Goal: Transaction & Acquisition: Obtain resource

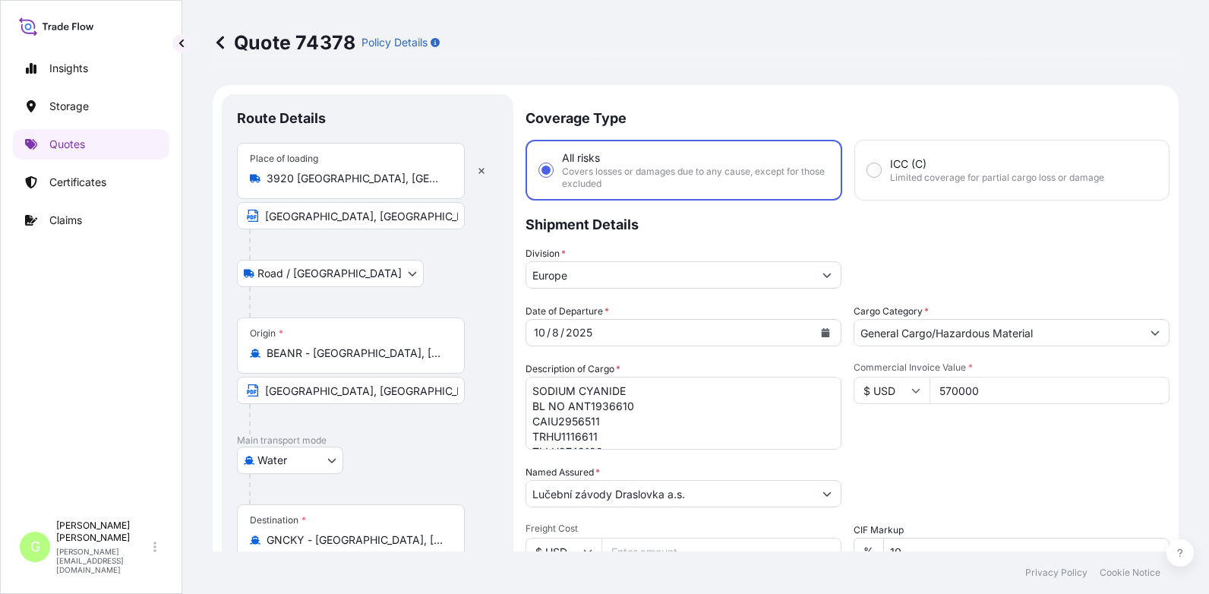
select select "Road / [GEOGRAPHIC_DATA]"
select select "Water"
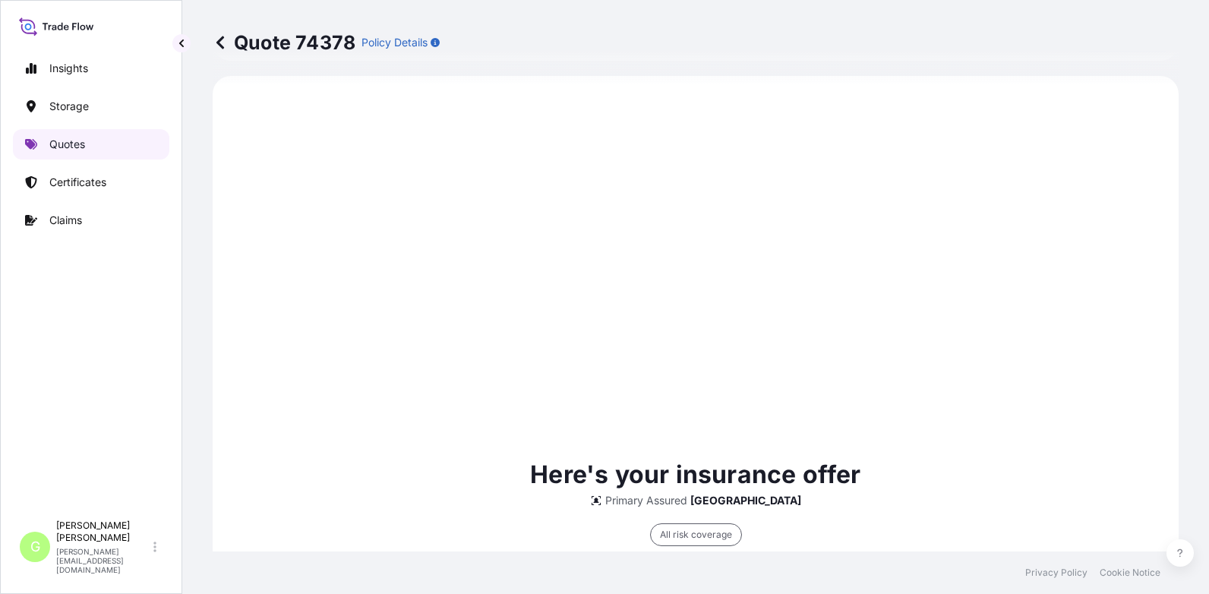
click at [72, 140] on p "Quotes" at bounding box center [67, 144] width 36 height 15
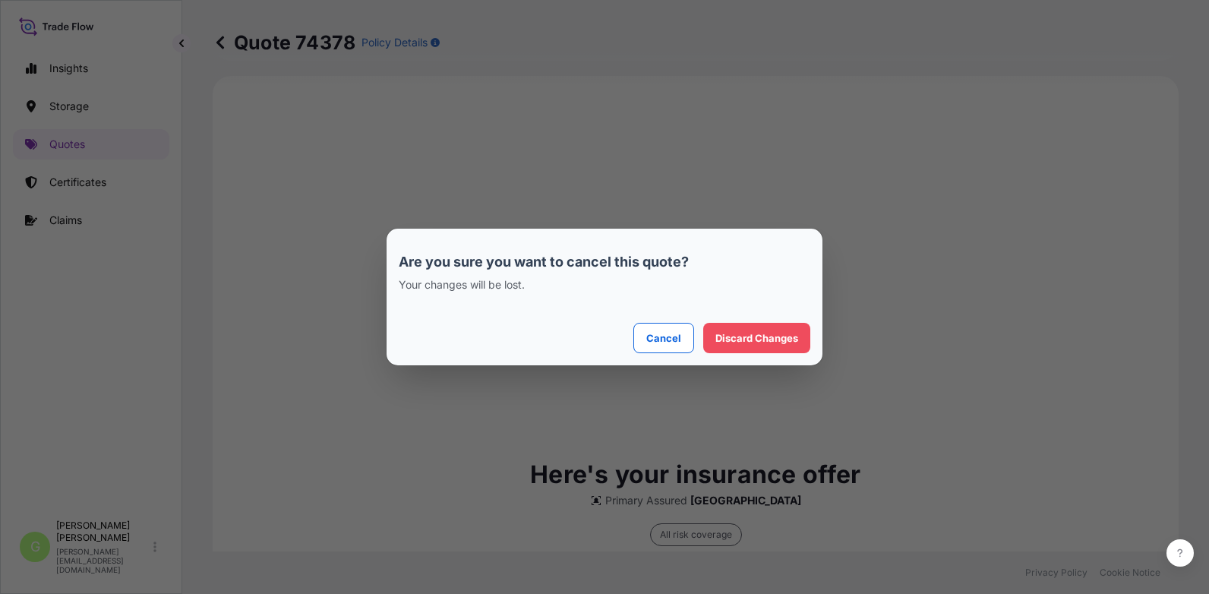
click at [705, 186] on div "Are you sure you want to cancel this quote? Your changes will be lost. Cancel D…" at bounding box center [604, 297] width 1209 height 594
click at [902, 349] on div "Are you sure you want to cancel this quote? Your changes will be lost. Cancel D…" at bounding box center [604, 297] width 1209 height 594
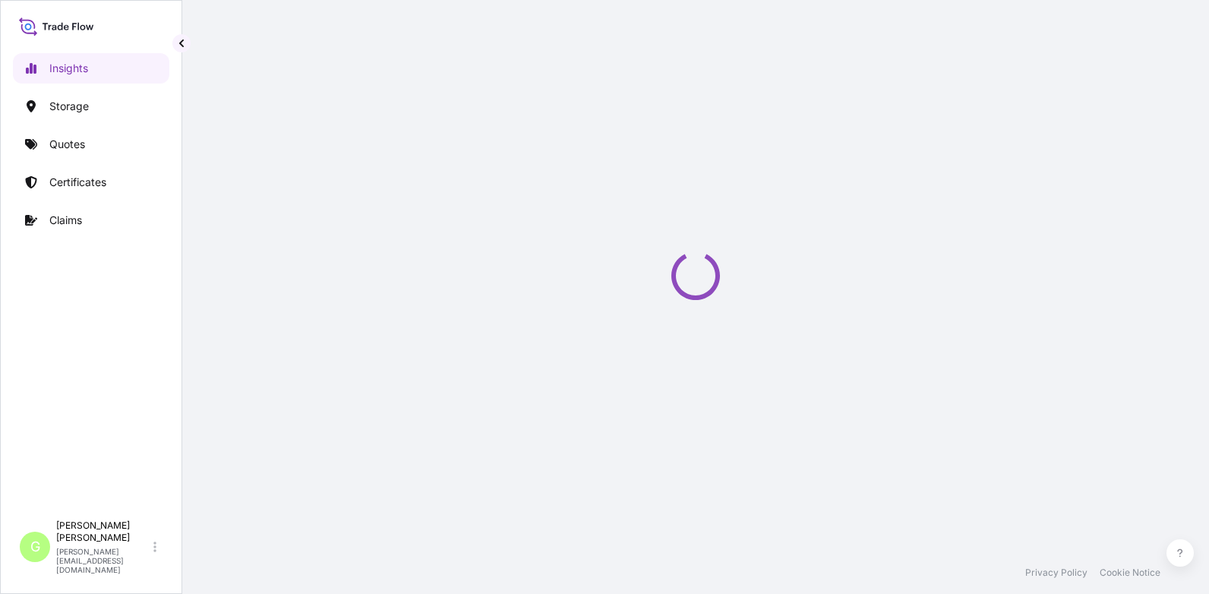
select select "2025"
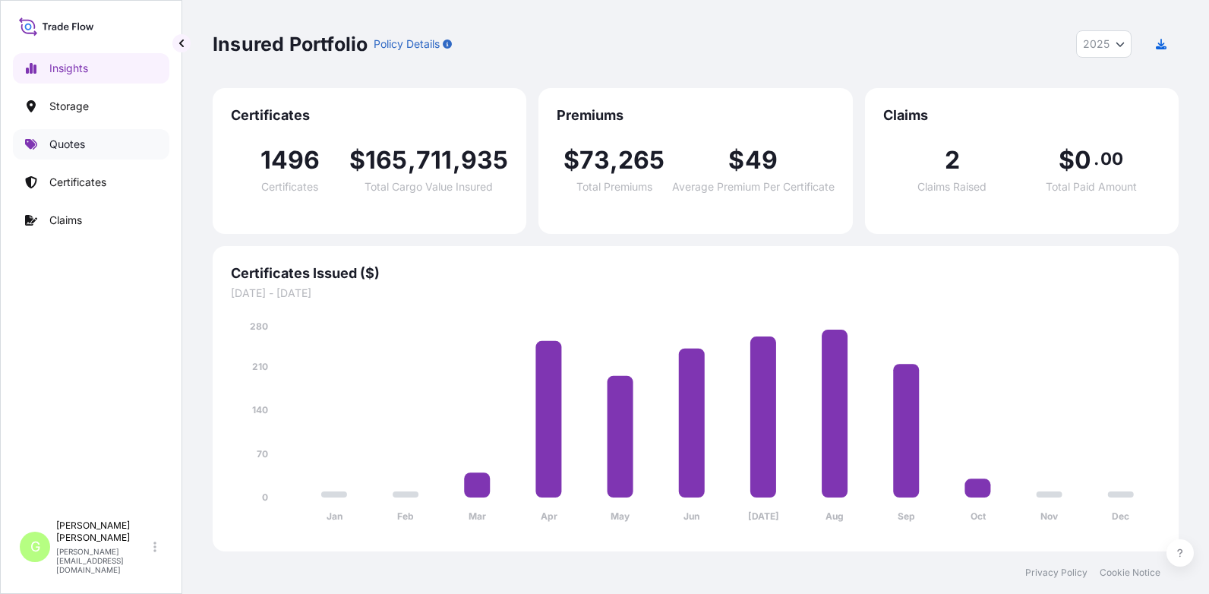
click at [55, 141] on p "Quotes" at bounding box center [67, 144] width 36 height 15
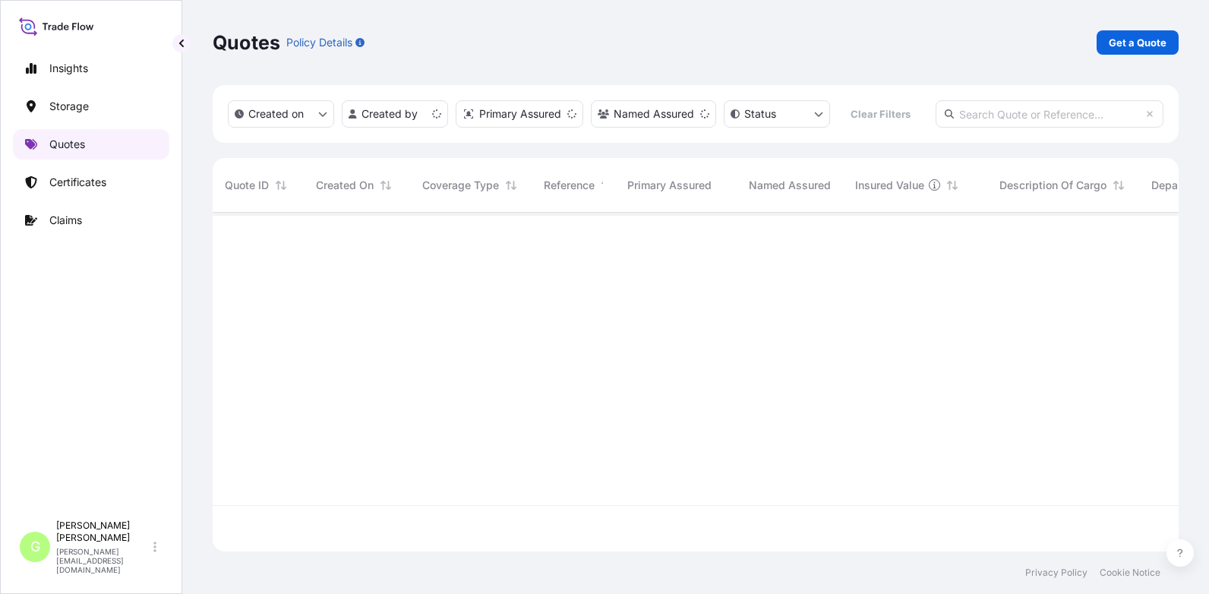
scroll to position [336, 955]
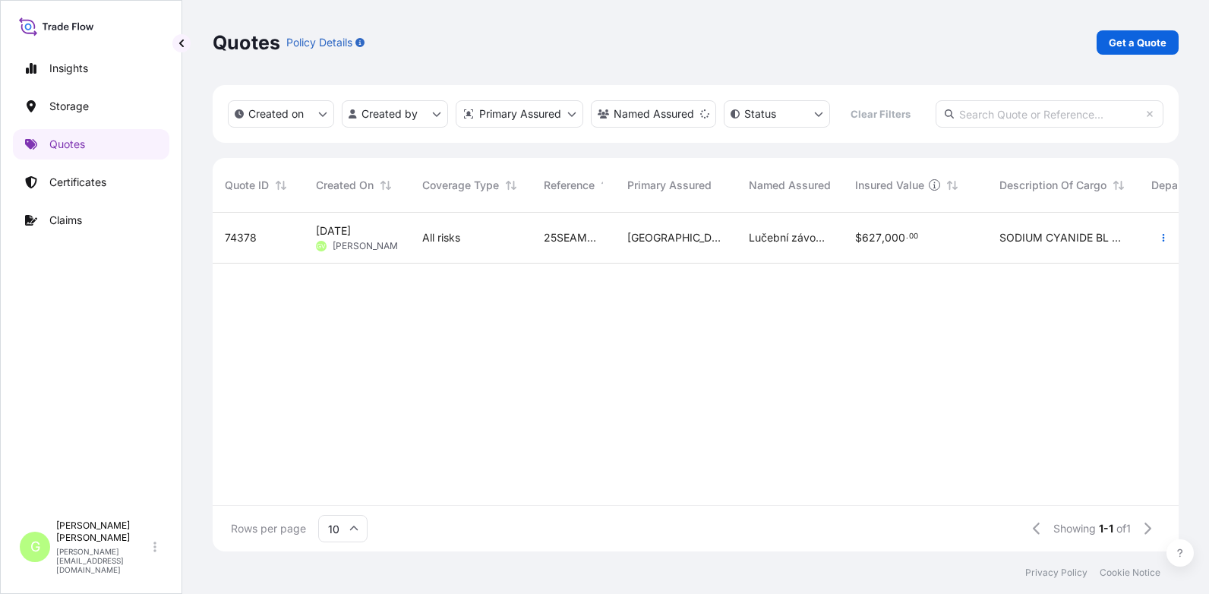
click at [250, 235] on span "74378" at bounding box center [241, 237] width 32 height 15
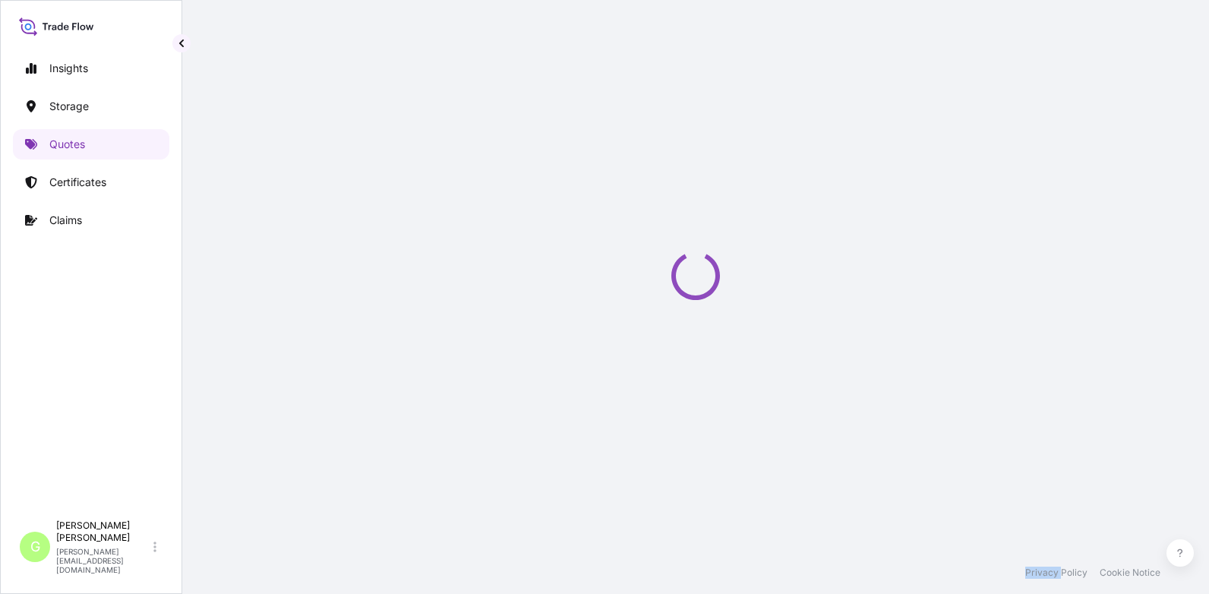
click at [250, 235] on div "Loading" at bounding box center [696, 275] width 966 height 551
select select "Road / [GEOGRAPHIC_DATA]"
select select "Water"
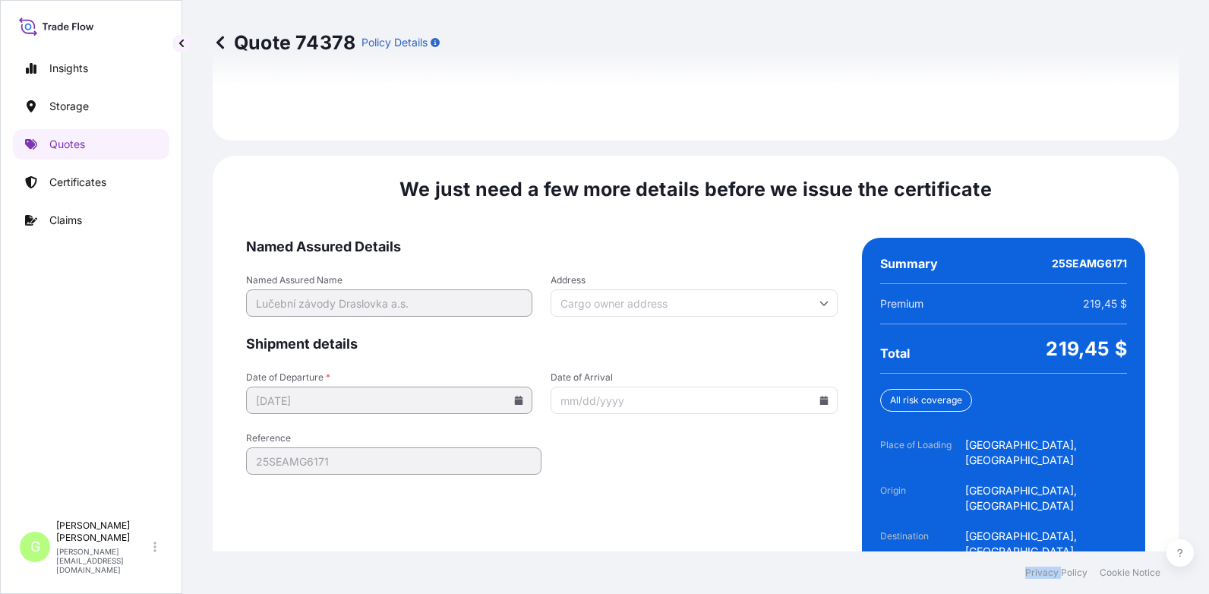
scroll to position [2308, 0]
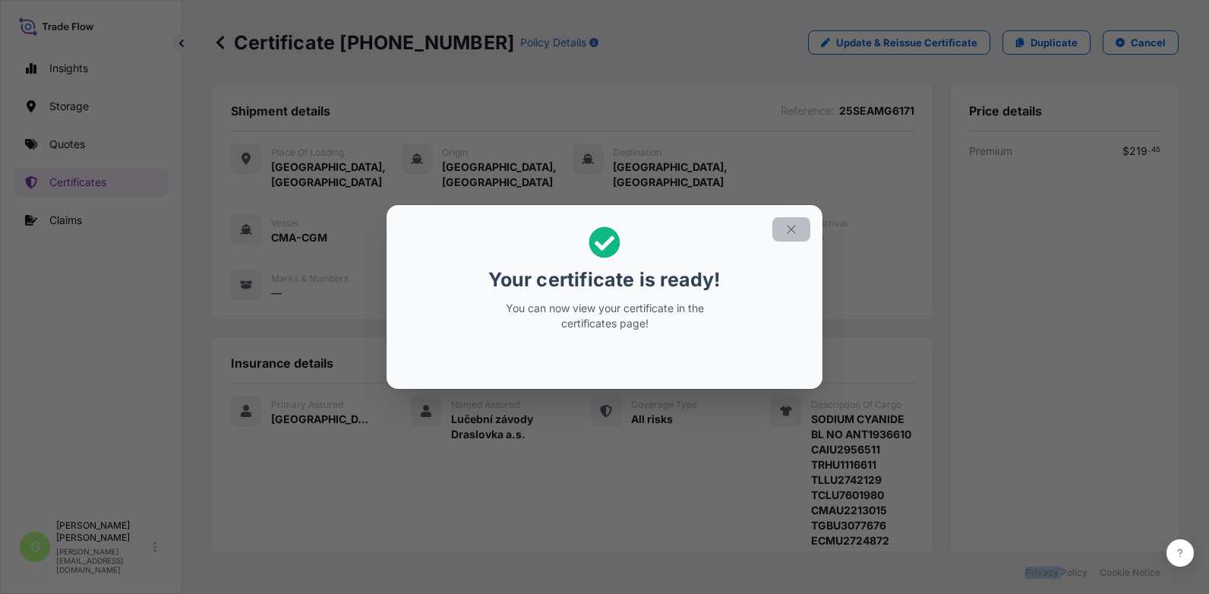
click at [787, 235] on icon "button" at bounding box center [791, 229] width 14 height 14
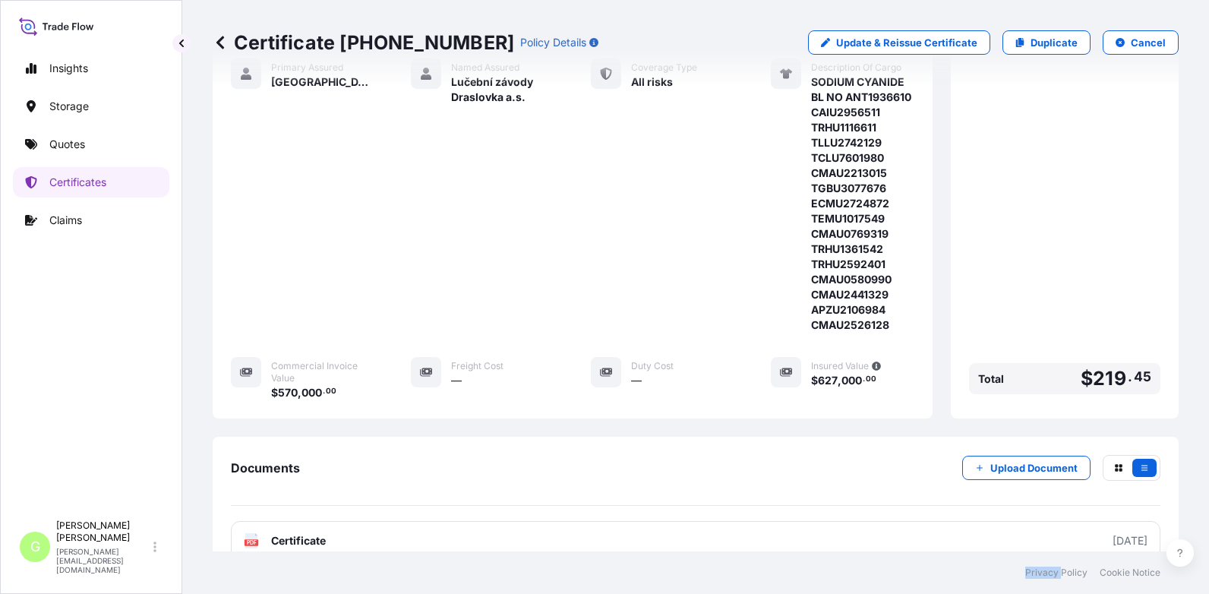
scroll to position [459, 0]
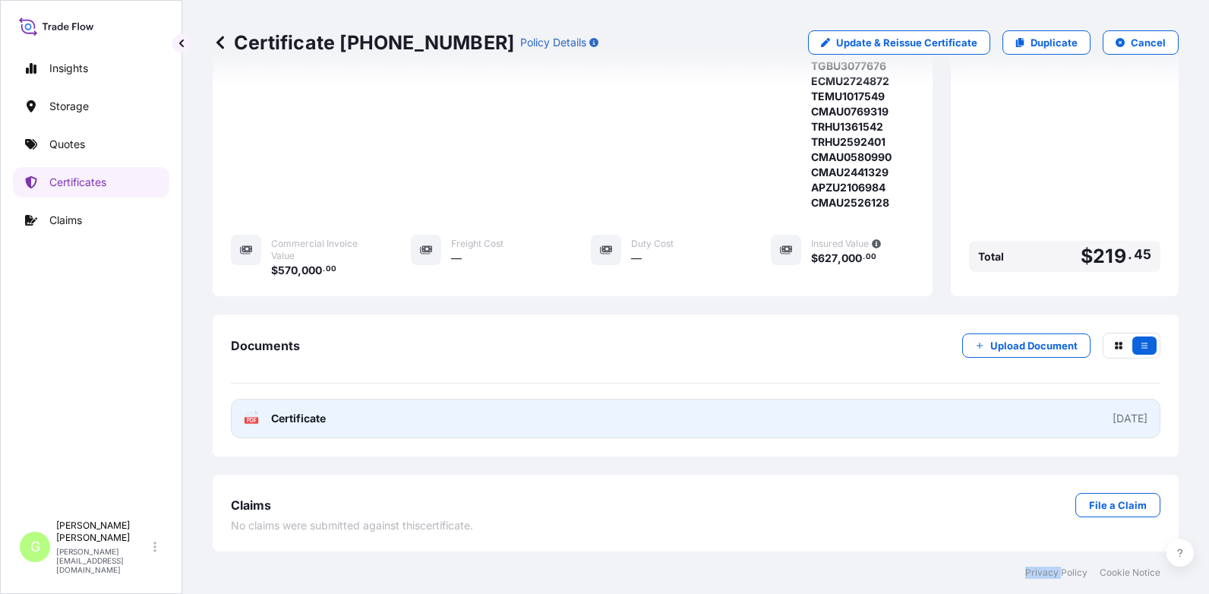
click at [317, 407] on link "PDF Certificate [DATE]" at bounding box center [695, 418] width 929 height 39
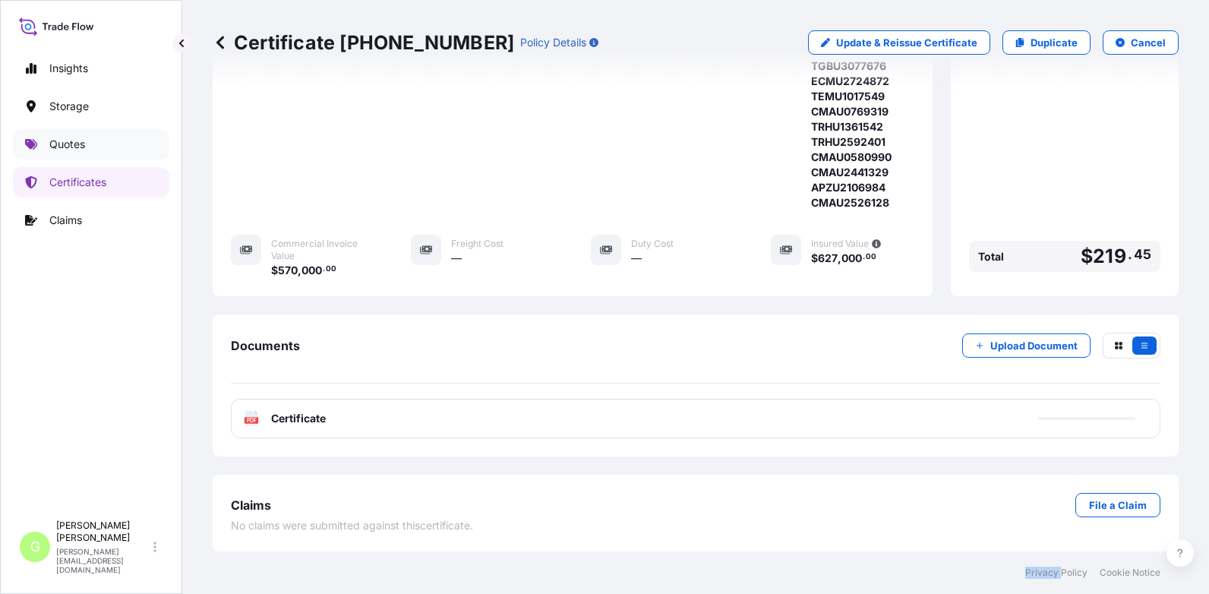
click at [70, 151] on p "Quotes" at bounding box center [67, 144] width 36 height 15
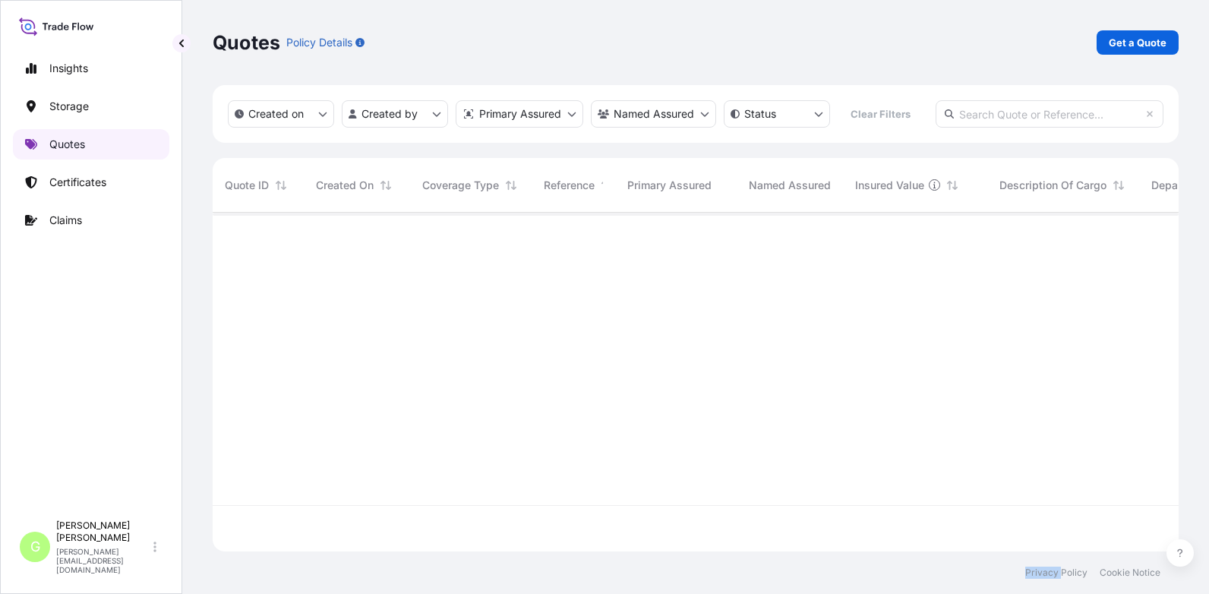
scroll to position [336, 955]
click at [1141, 38] on p "Get a Quote" at bounding box center [1138, 42] width 58 height 15
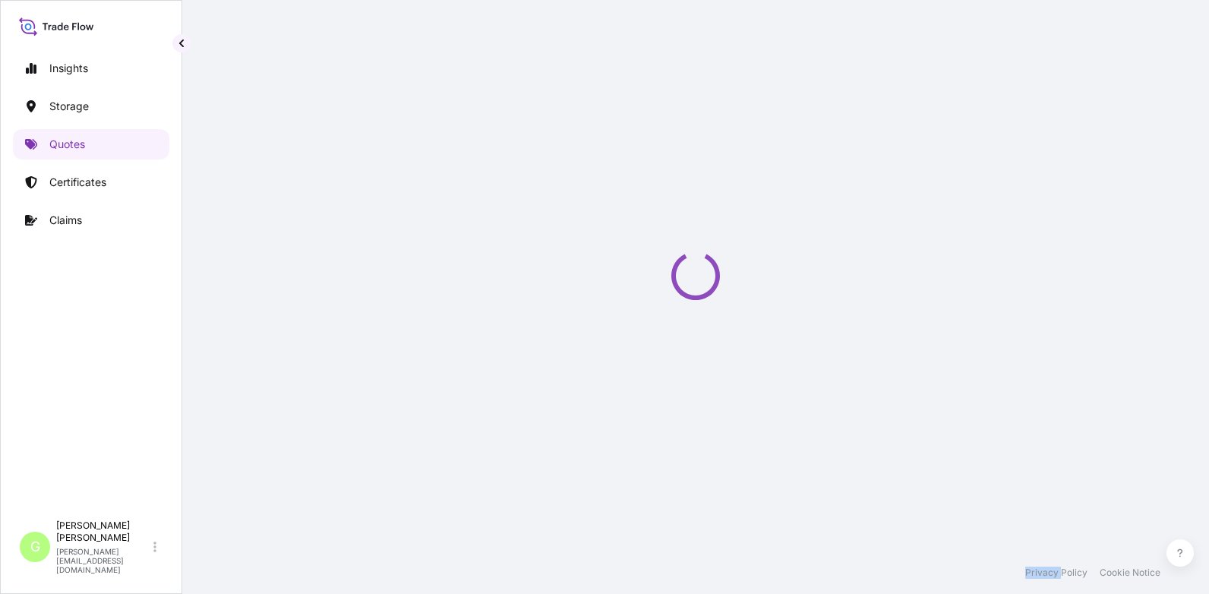
select select "Water"
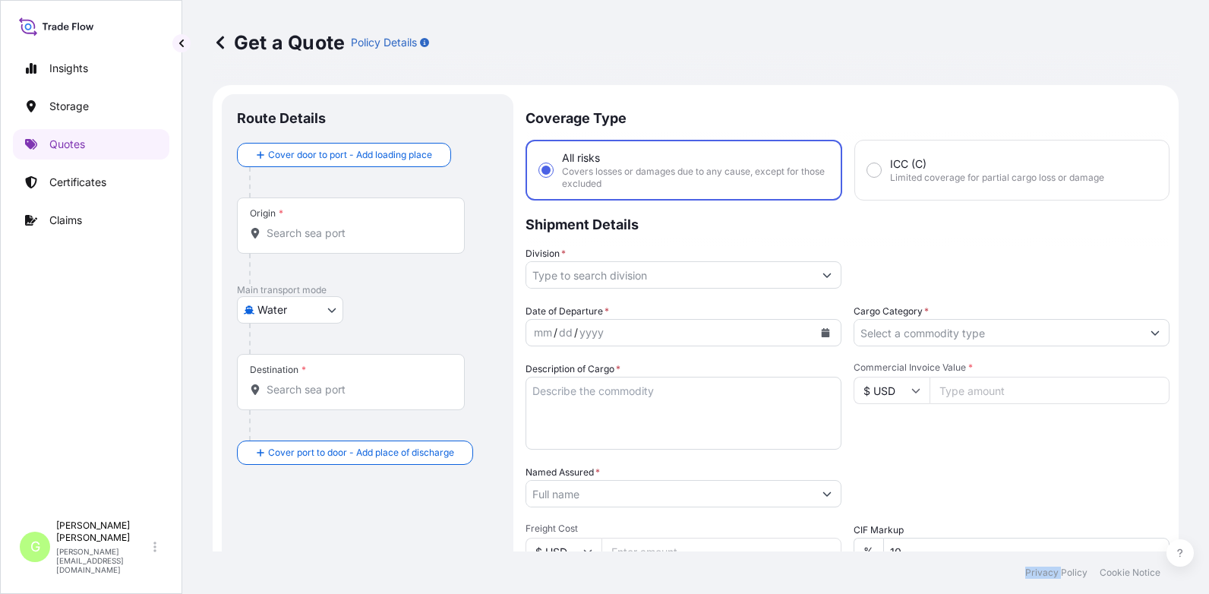
scroll to position [24, 0]
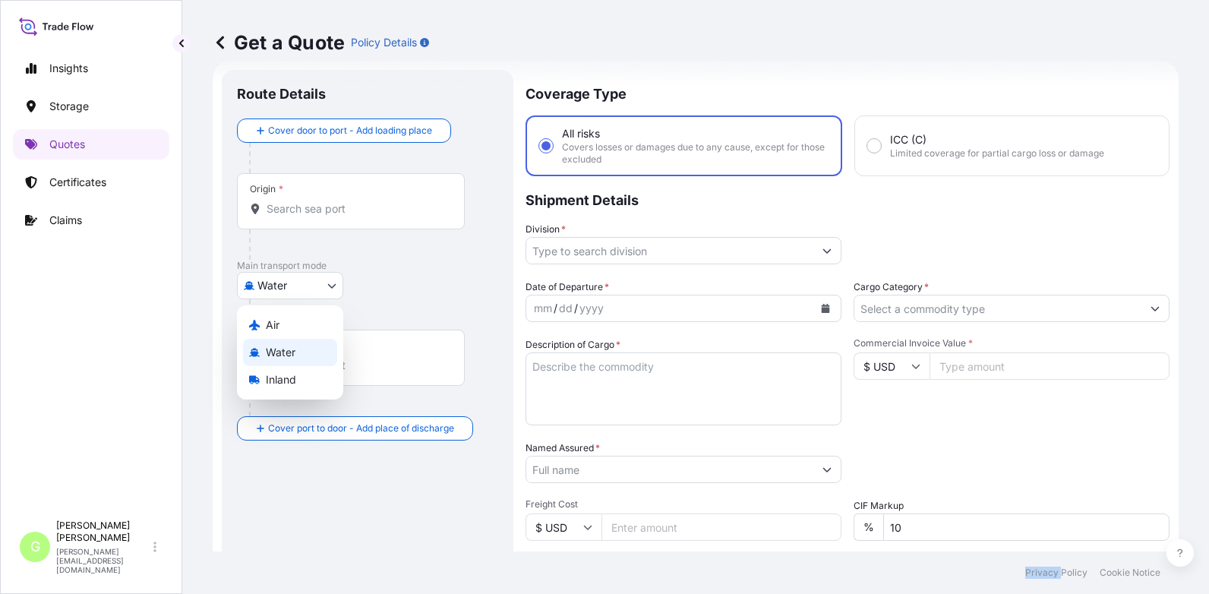
click at [271, 279] on body "Insights Storage Quotes Certificates Claims G [PERSON_NAME] [PERSON_NAME][EMAIL…" at bounding box center [604, 297] width 1209 height 594
click at [274, 380] on span "Inland" at bounding box center [281, 379] width 30 height 15
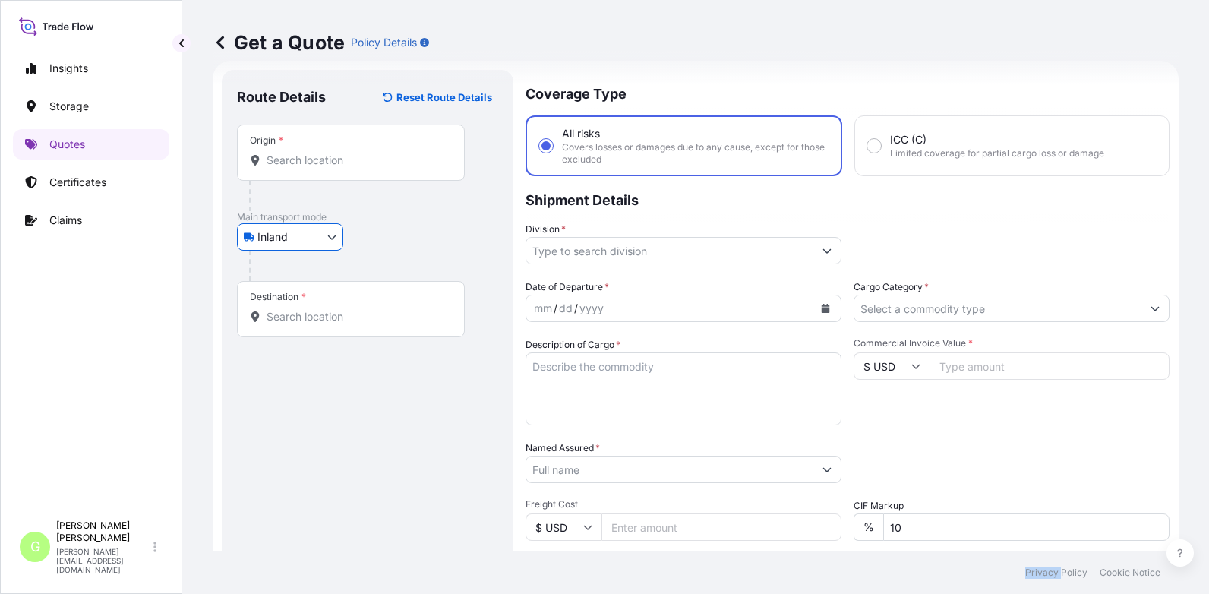
click at [560, 248] on input "Division *" at bounding box center [669, 250] width 287 height 27
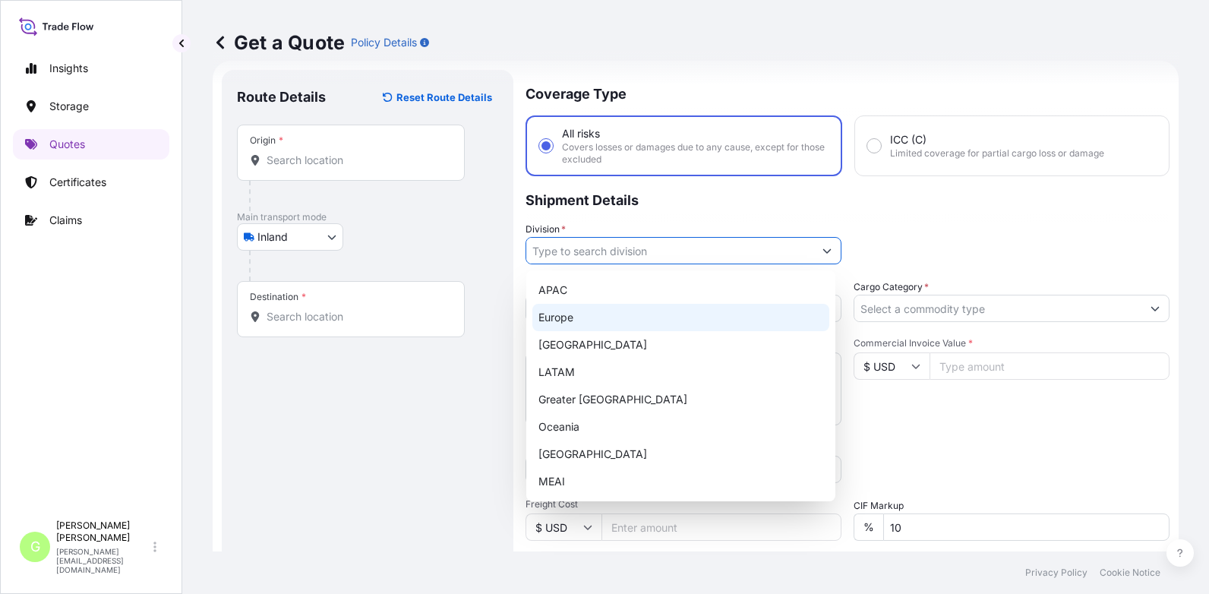
click at [544, 313] on div "Europe" at bounding box center [680, 317] width 297 height 27
type input "Europe"
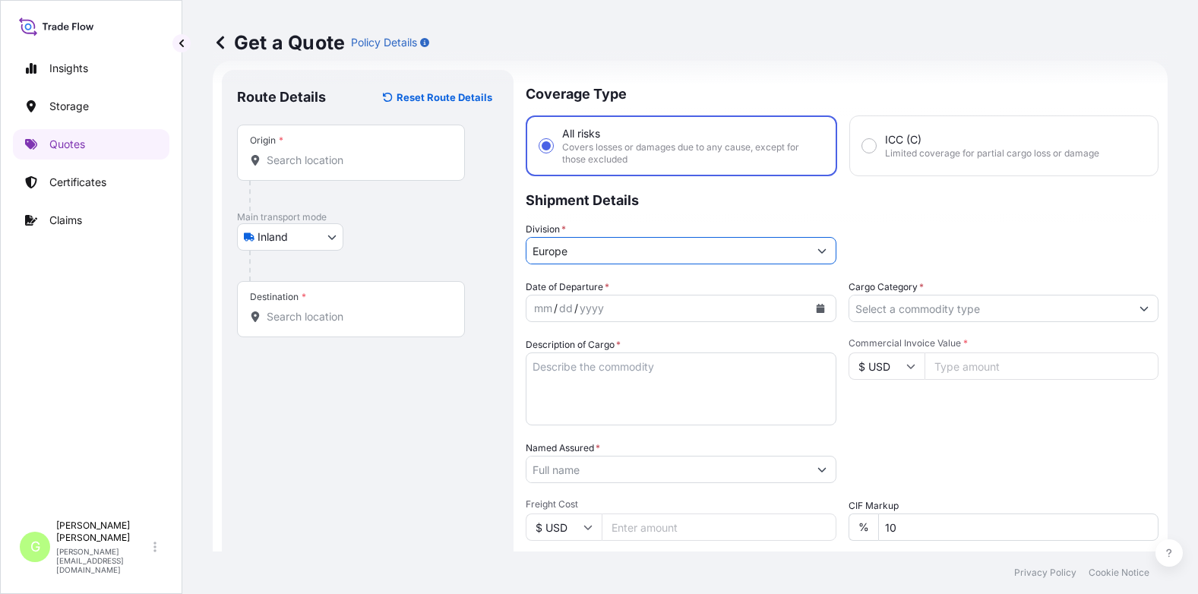
click at [882, 301] on input "Cargo Category *" at bounding box center [990, 308] width 282 height 27
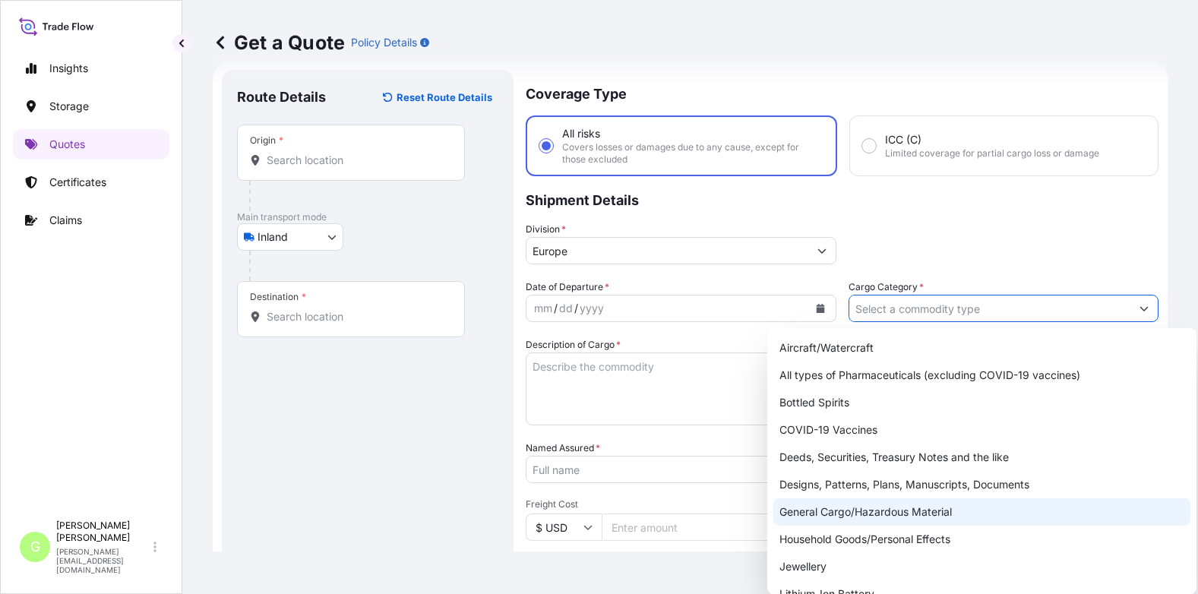
click at [801, 510] on div "General Cargo/Hazardous Material" at bounding box center [981, 511] width 417 height 27
type input "General Cargo/Hazardous Material"
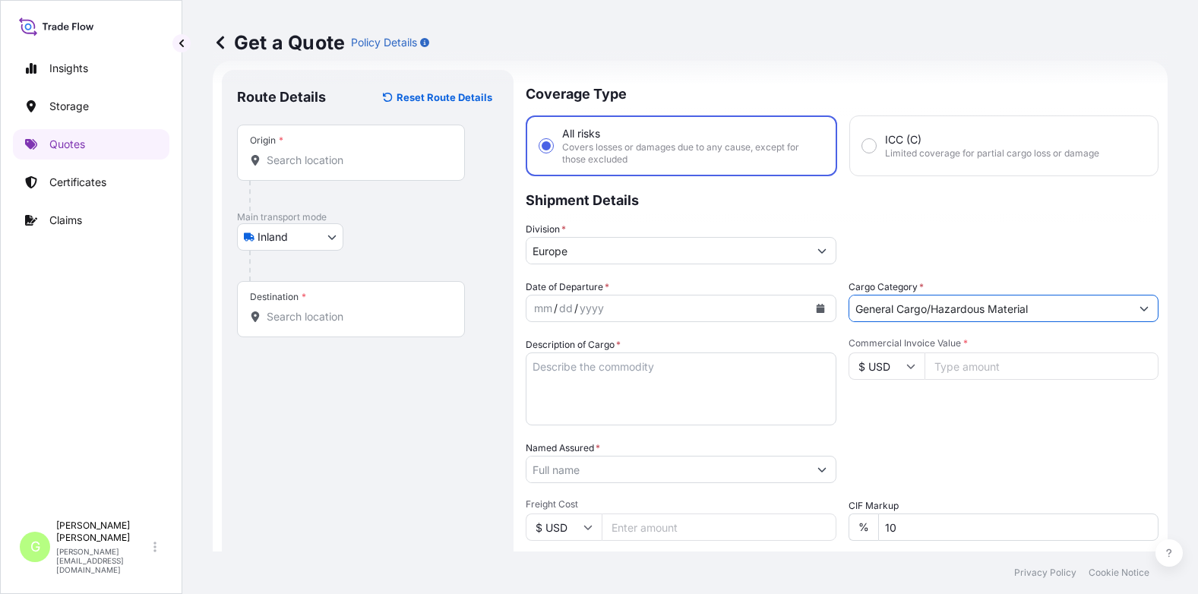
click at [557, 469] on input "Named Assured *" at bounding box center [667, 469] width 282 height 27
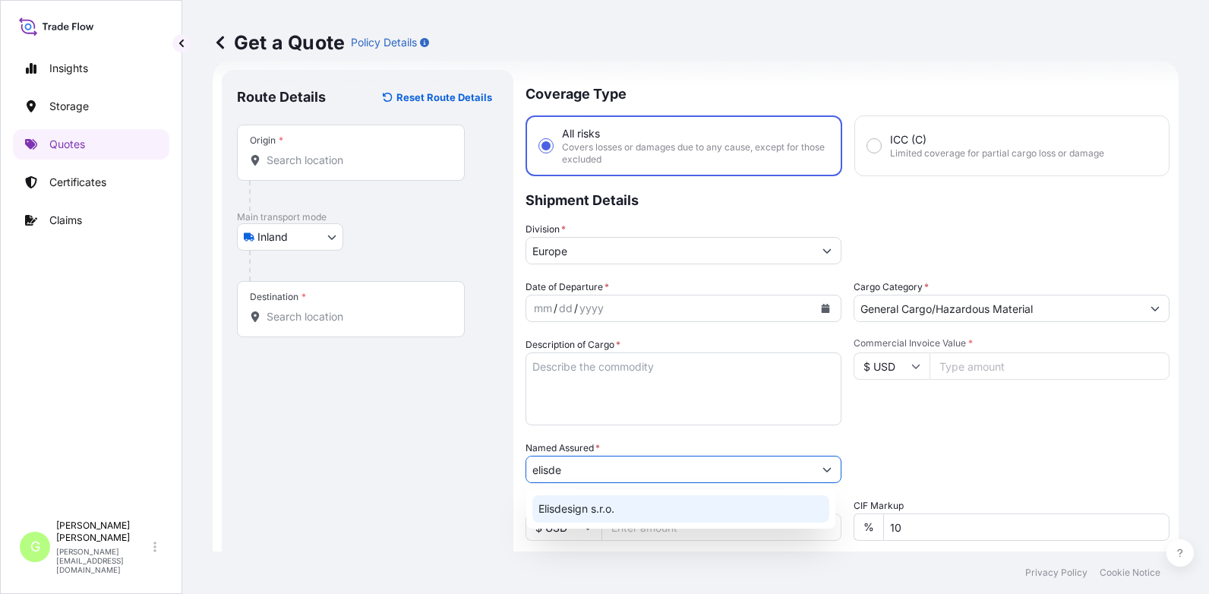
click at [567, 517] on div "Elisdesign s.r.o." at bounding box center [680, 508] width 297 height 27
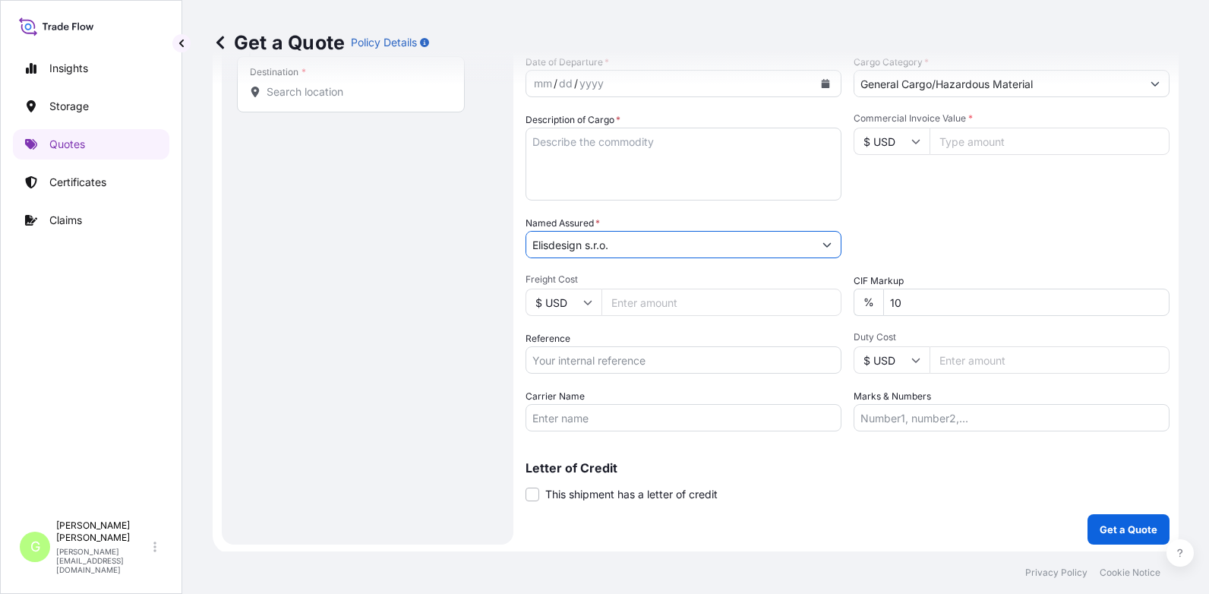
scroll to position [251, 0]
type input "Elisdesign s.r.o."
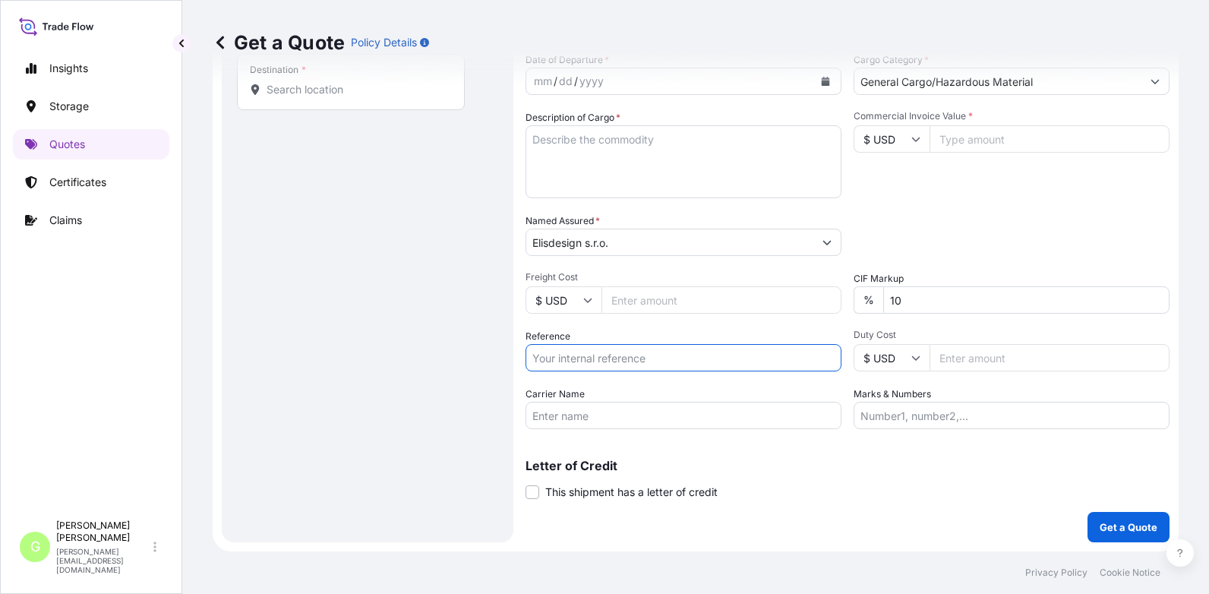
click at [539, 357] on input "Reference" at bounding box center [683, 357] width 316 height 27
paste input "25TIAKM0479"
type input "25TIAKM0479"
click at [1008, 135] on input "Commercial Invoice Value *" at bounding box center [1049, 138] width 240 height 27
paste input "43344.8400"
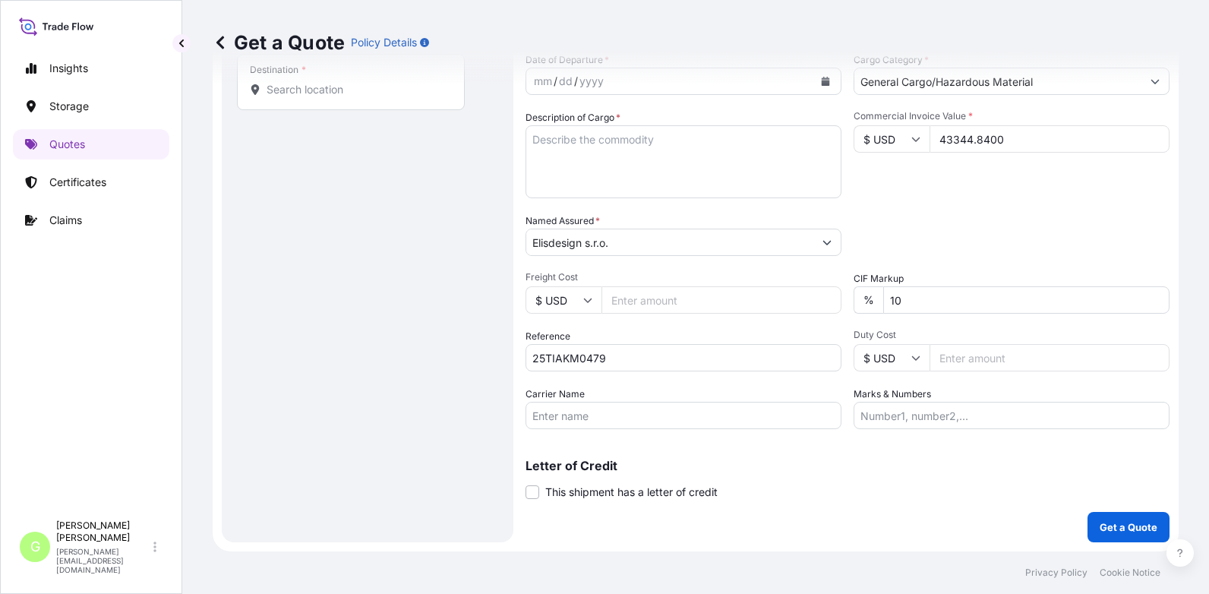
type input "43344.8400"
click at [632, 303] on input "Freight Cost" at bounding box center [721, 299] width 240 height 27
paste input "8320"
type input "8320"
click at [579, 414] on input "Carrier Name" at bounding box center [683, 415] width 316 height 27
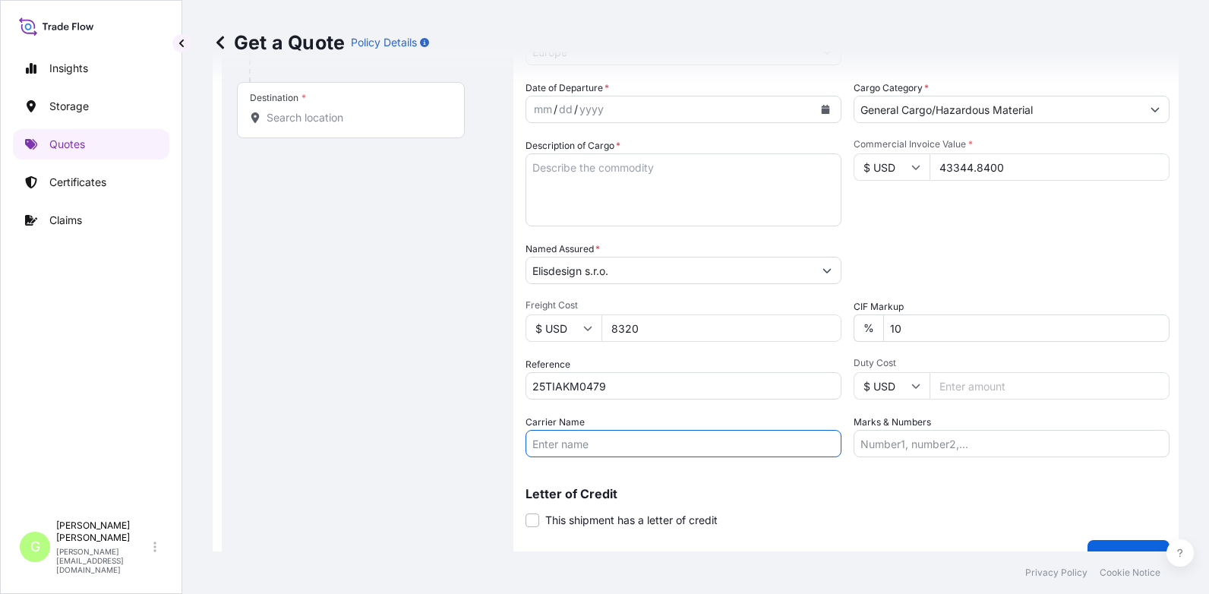
scroll to position [228, 0]
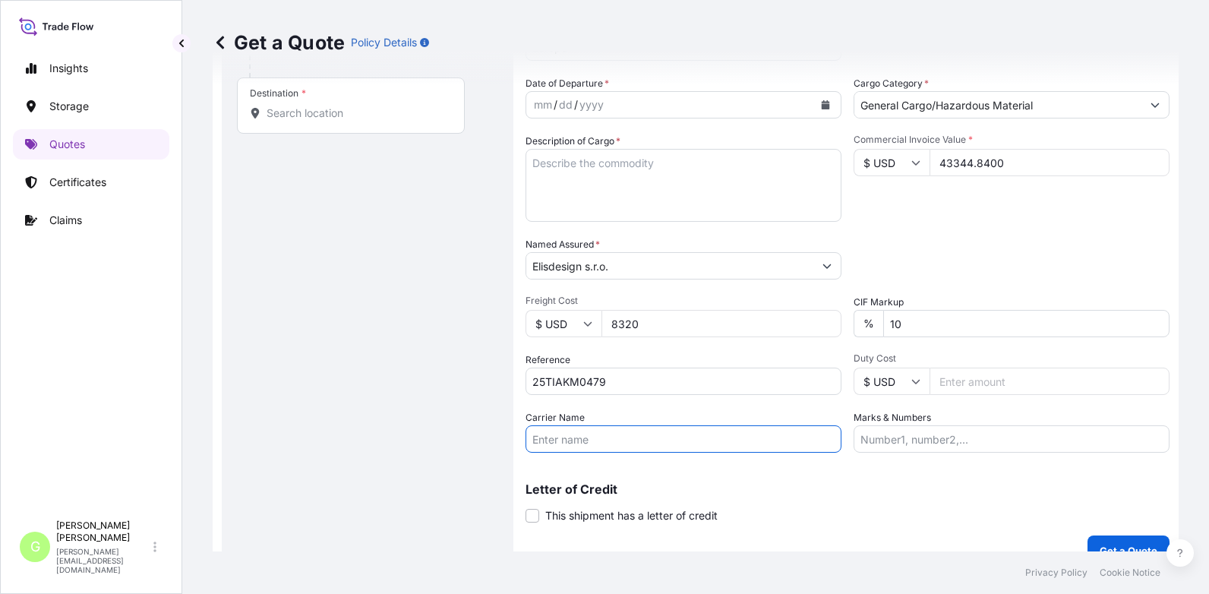
click at [566, 439] on input "Carrier Name" at bounding box center [683, 438] width 316 height 27
type input "CFS CESKA TREBOVA S.R.O."
click at [172, 342] on div "Insights Storage Quotes Certificates Claims G [PERSON_NAME] [PERSON_NAME][EMAIL…" at bounding box center [91, 297] width 182 height 594
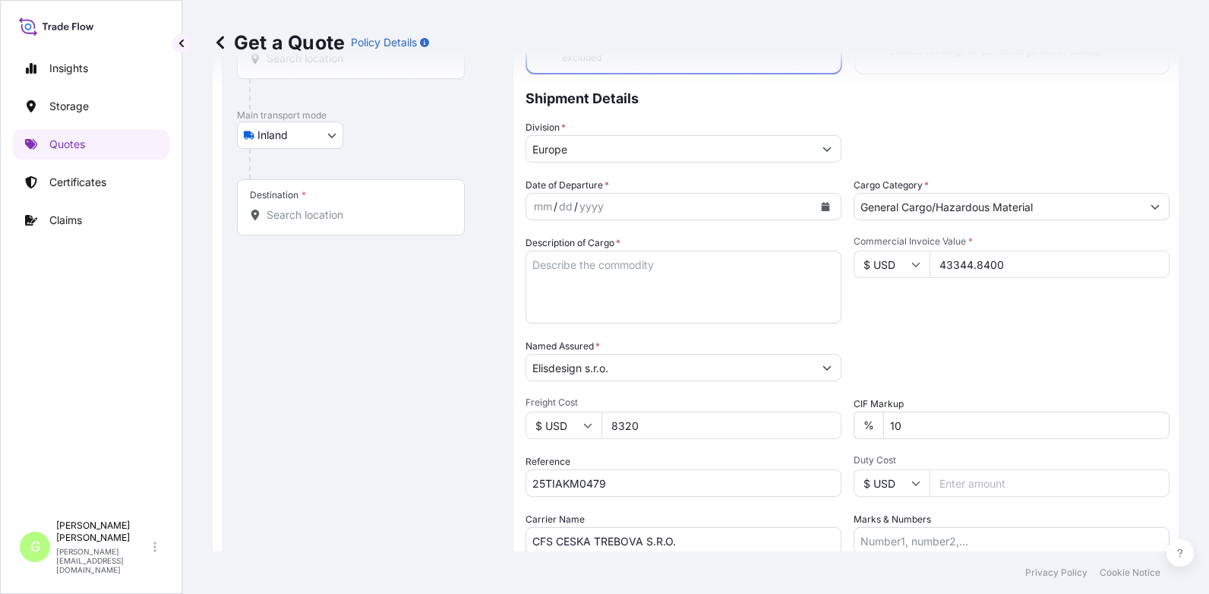
scroll to position [0, 0]
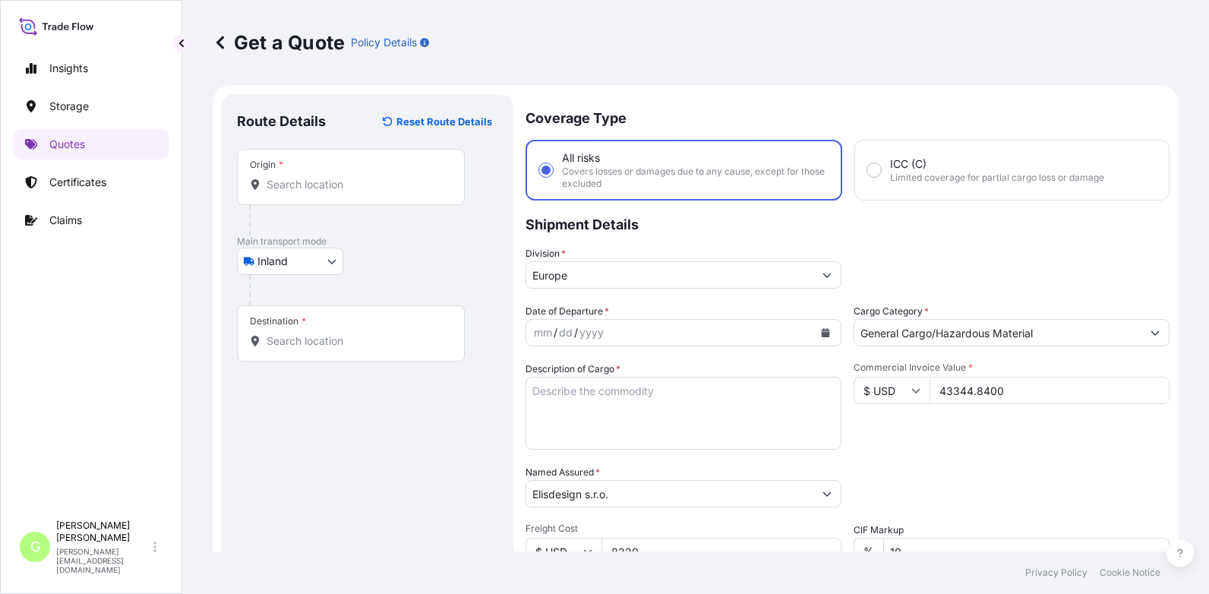
click at [279, 191] on input "Origin *" at bounding box center [356, 184] width 179 height 15
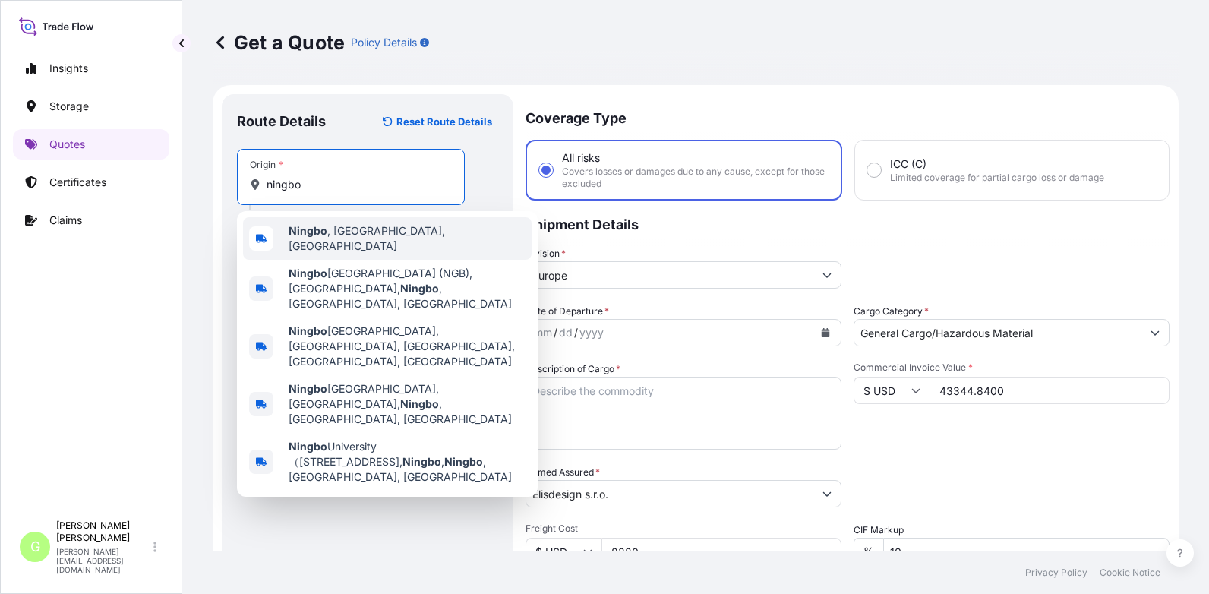
click at [334, 233] on span "[GEOGRAPHIC_DATA] , [GEOGRAPHIC_DATA], [GEOGRAPHIC_DATA]" at bounding box center [407, 238] width 237 height 30
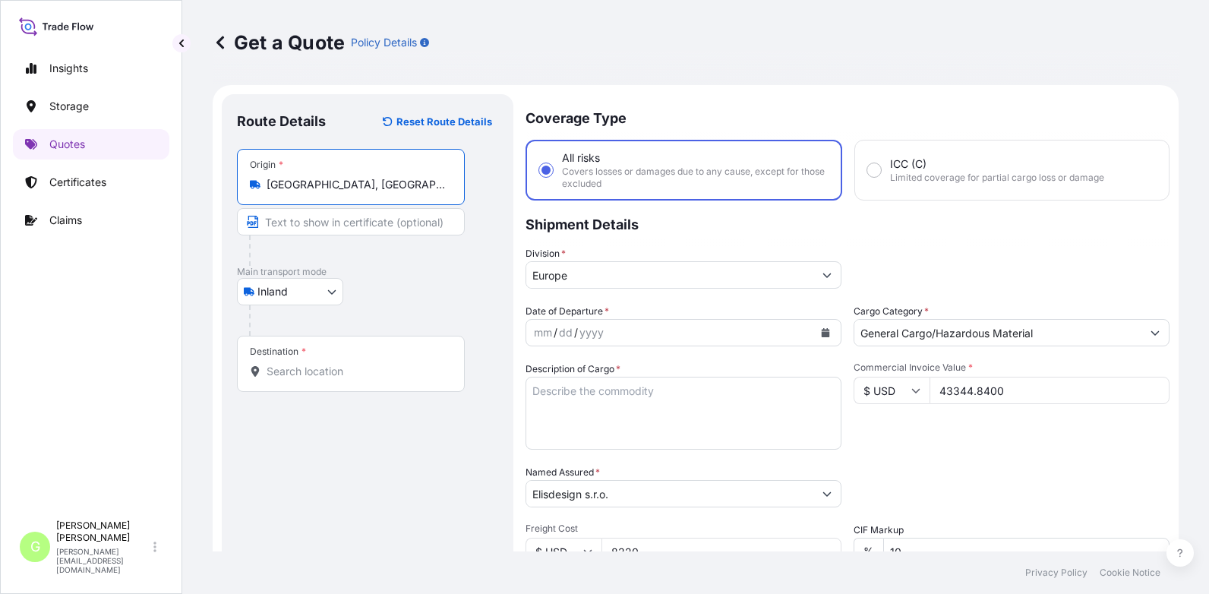
type input "[GEOGRAPHIC_DATA], [GEOGRAPHIC_DATA], [GEOGRAPHIC_DATA]"
click at [316, 222] on input "Text to appear on certificate" at bounding box center [351, 221] width 228 height 27
type input "n"
type input "NINGBO [GEOGRAPHIC_DATA]"
click at [279, 374] on input "Destination *" at bounding box center [356, 371] width 179 height 15
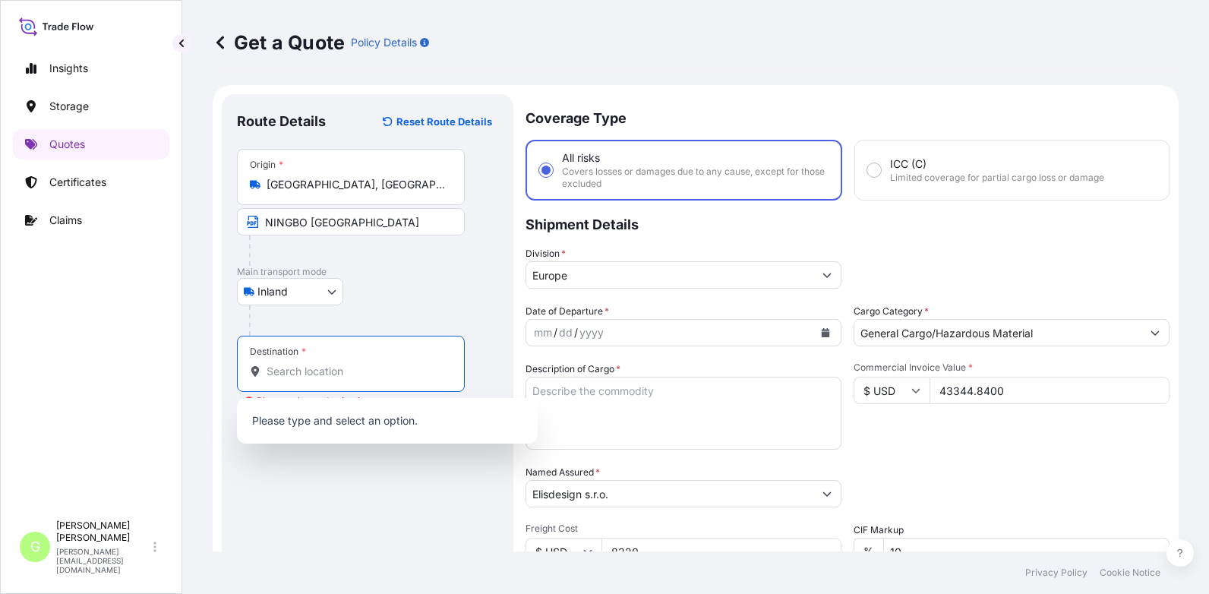
click at [292, 368] on input "Destination * Please select a destination" at bounding box center [356, 371] width 179 height 15
paste input "Baška"
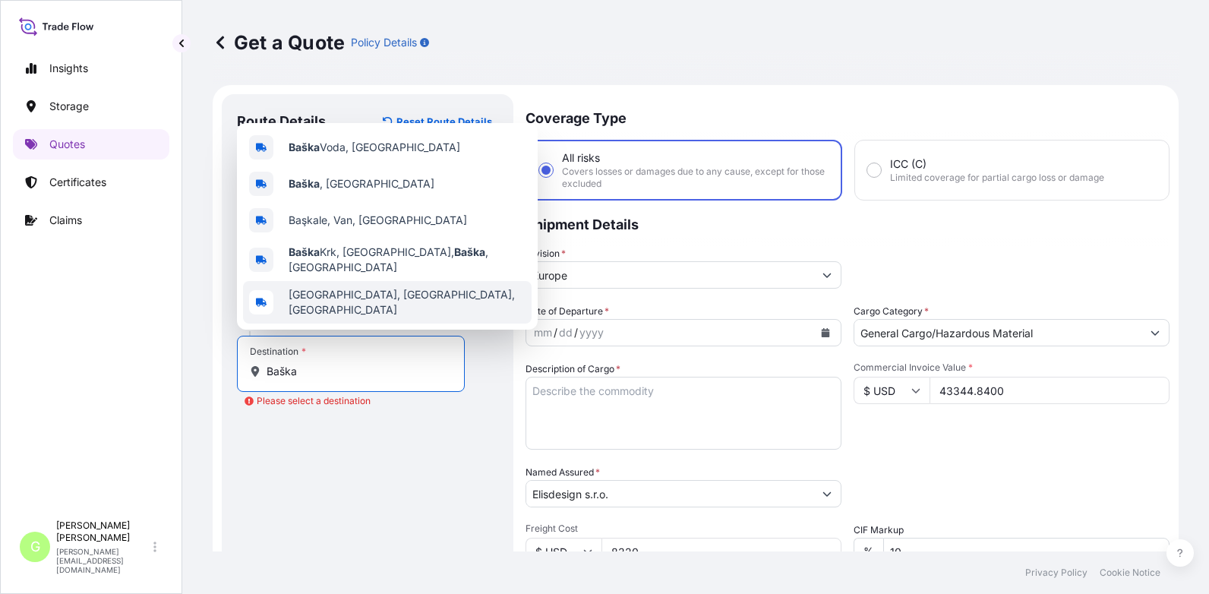
drag, startPoint x: 301, startPoint y: 477, endPoint x: 301, endPoint y: 461, distance: 15.9
click at [301, 478] on div "Route Details Reset Route Details Place of loading Road / Inland Road / Inland …" at bounding box center [367, 443] width 261 height 669
drag, startPoint x: 301, startPoint y: 371, endPoint x: 251, endPoint y: 371, distance: 50.1
click at [251, 371] on div "Baška" at bounding box center [351, 371] width 202 height 15
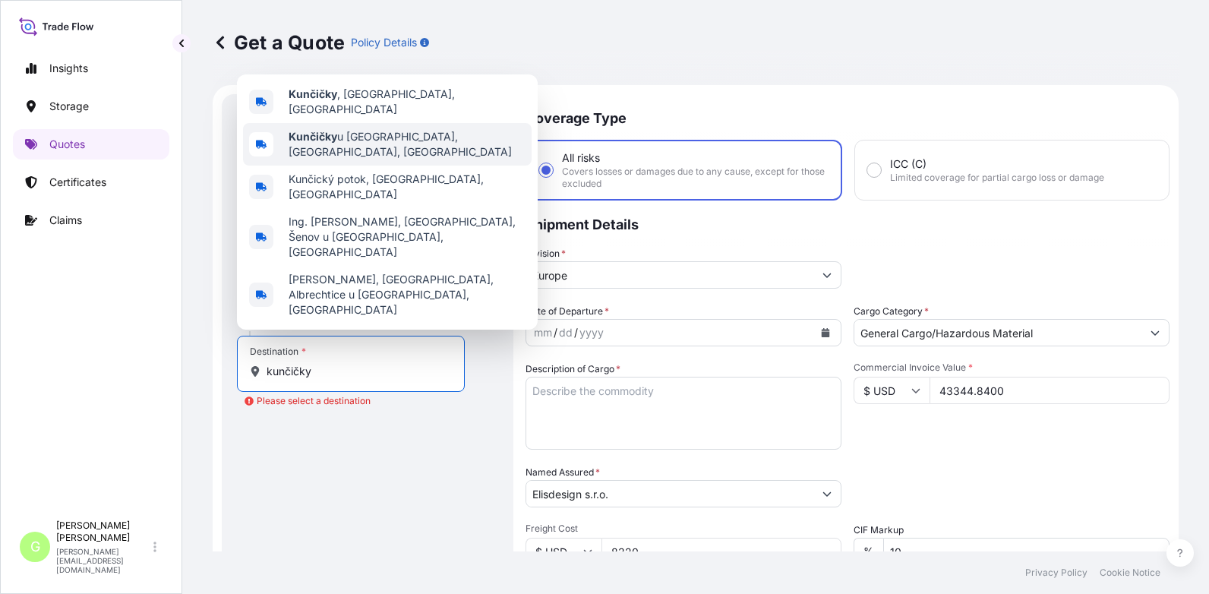
click at [322, 143] on b "Kunčičky" at bounding box center [313, 136] width 49 height 13
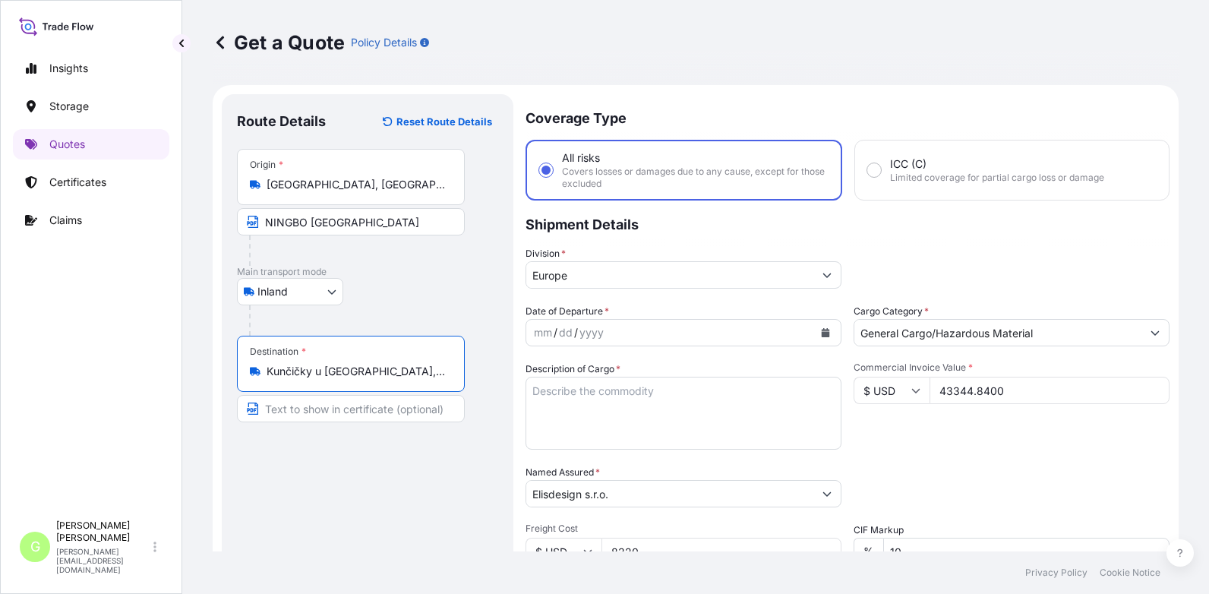
type input "Kunčičky u [GEOGRAPHIC_DATA], [GEOGRAPHIC_DATA], [GEOGRAPHIC_DATA]"
click at [289, 404] on input "Text to appear on certificate" at bounding box center [351, 408] width 228 height 27
paste input "Baška"
type input "Baška, [GEOGRAPHIC_DATA]"
drag, startPoint x: 138, startPoint y: 393, endPoint x: 221, endPoint y: 352, distance: 92.4
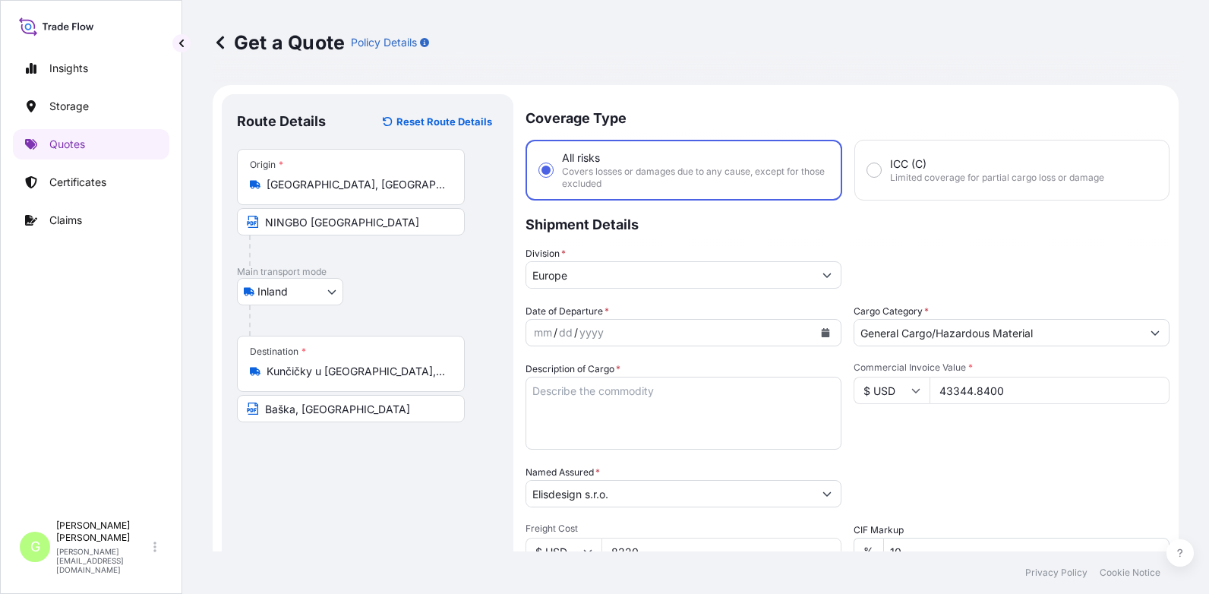
click at [138, 393] on div "Insights Storage Quotes Certificates Claims" at bounding box center [91, 275] width 156 height 473
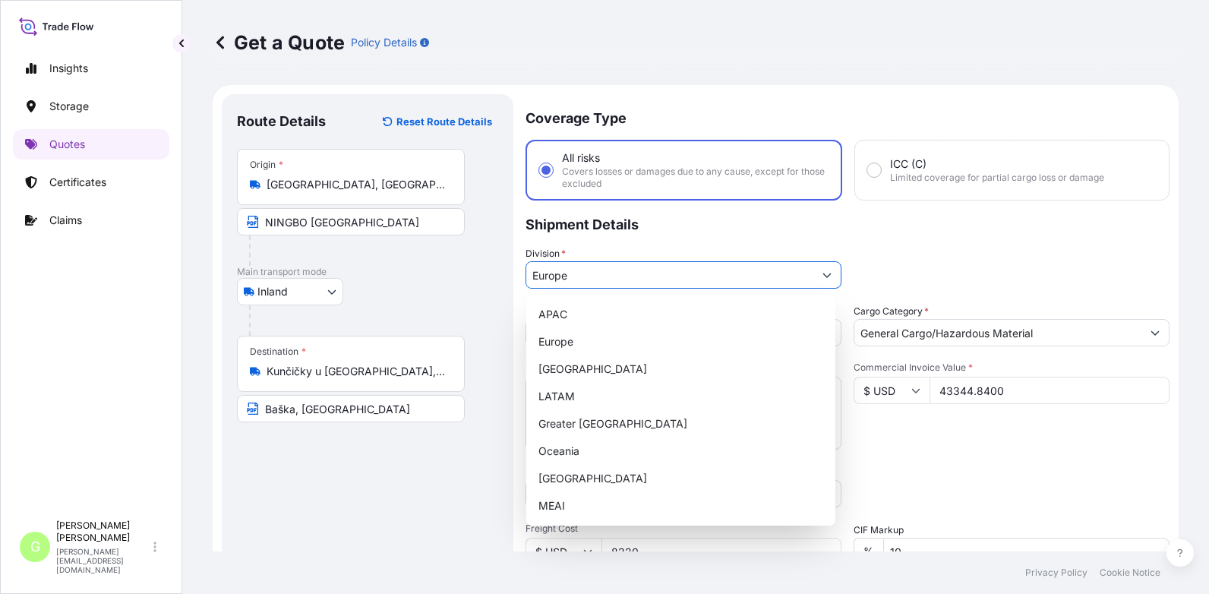
click at [822, 271] on icon "Show suggestions" at bounding box center [826, 274] width 9 height 9
drag, startPoint x: 911, startPoint y: 236, endPoint x: 869, endPoint y: 266, distance: 51.8
click at [917, 235] on p "Shipment Details" at bounding box center [847, 223] width 644 height 46
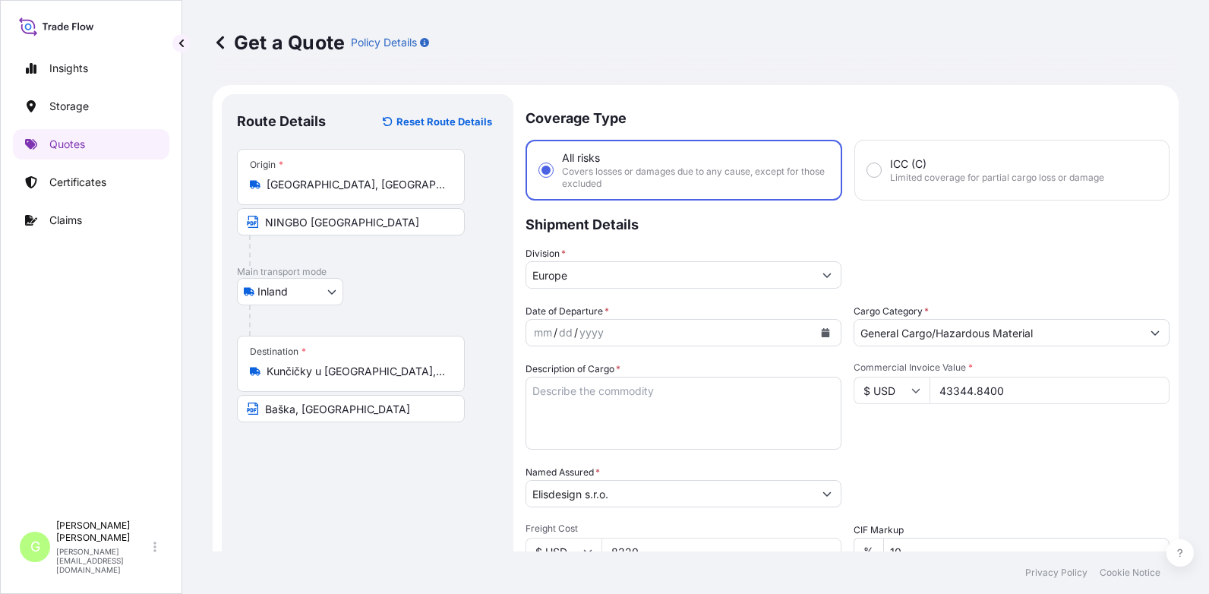
click at [822, 334] on icon "Calendar" at bounding box center [826, 332] width 8 height 9
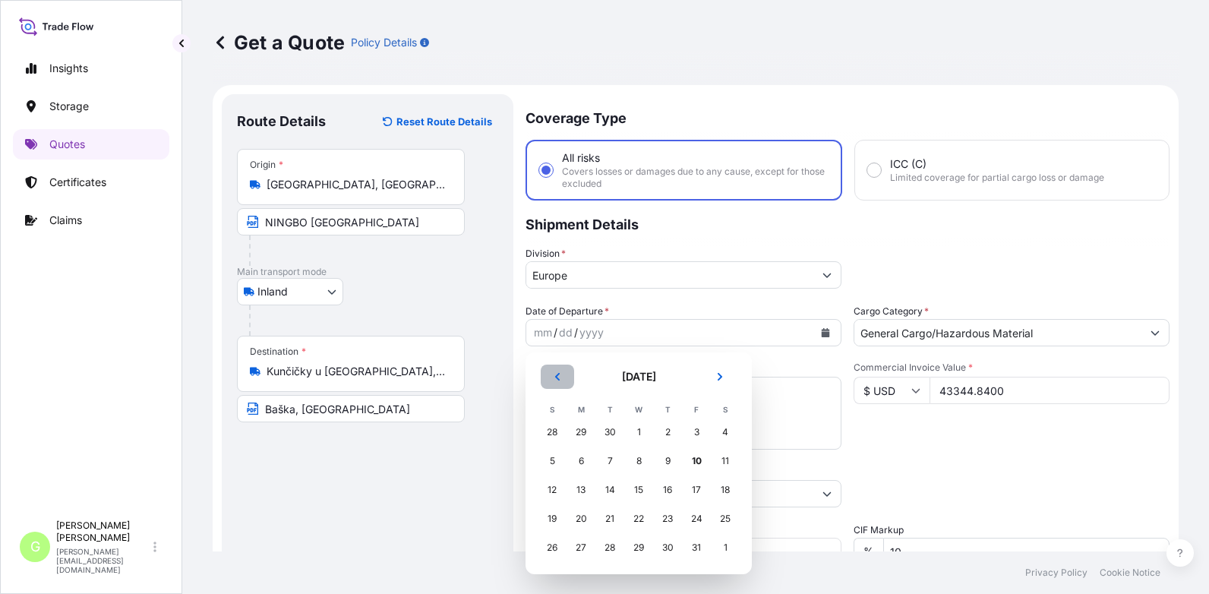
click at [554, 383] on button "Previous" at bounding box center [557, 376] width 33 height 24
click at [604, 515] on div "23" at bounding box center [609, 518] width 27 height 27
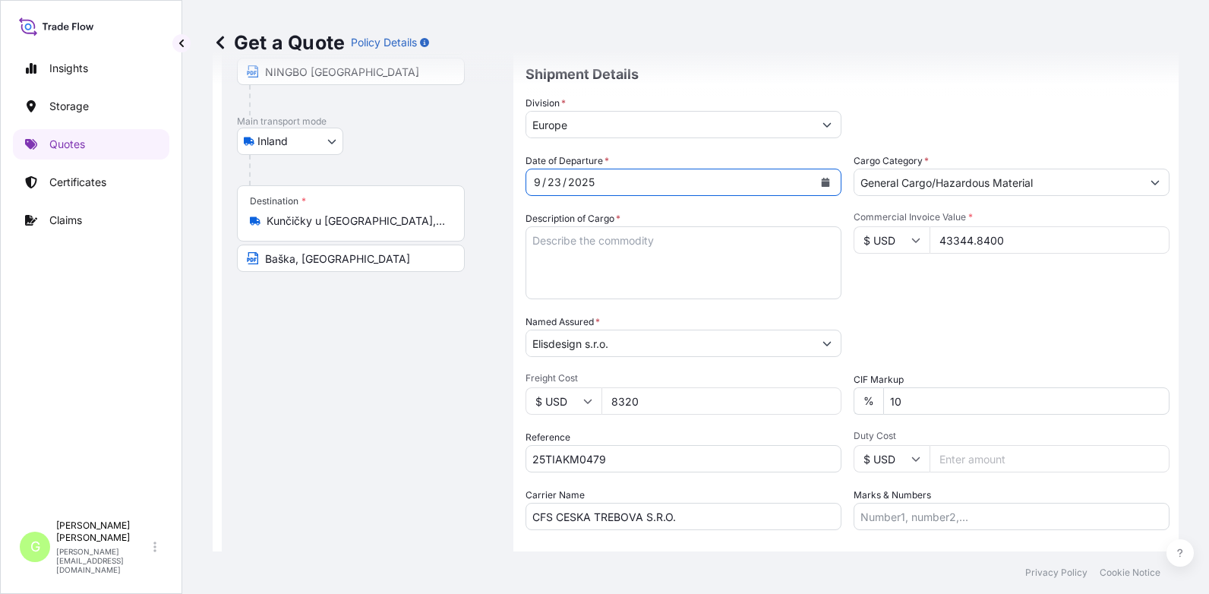
scroll to position [152, 0]
drag, startPoint x: 582, startPoint y: 246, endPoint x: 570, endPoint y: 222, distance: 27.2
click at [582, 246] on textarea "Description of Cargo *" at bounding box center [683, 261] width 316 height 73
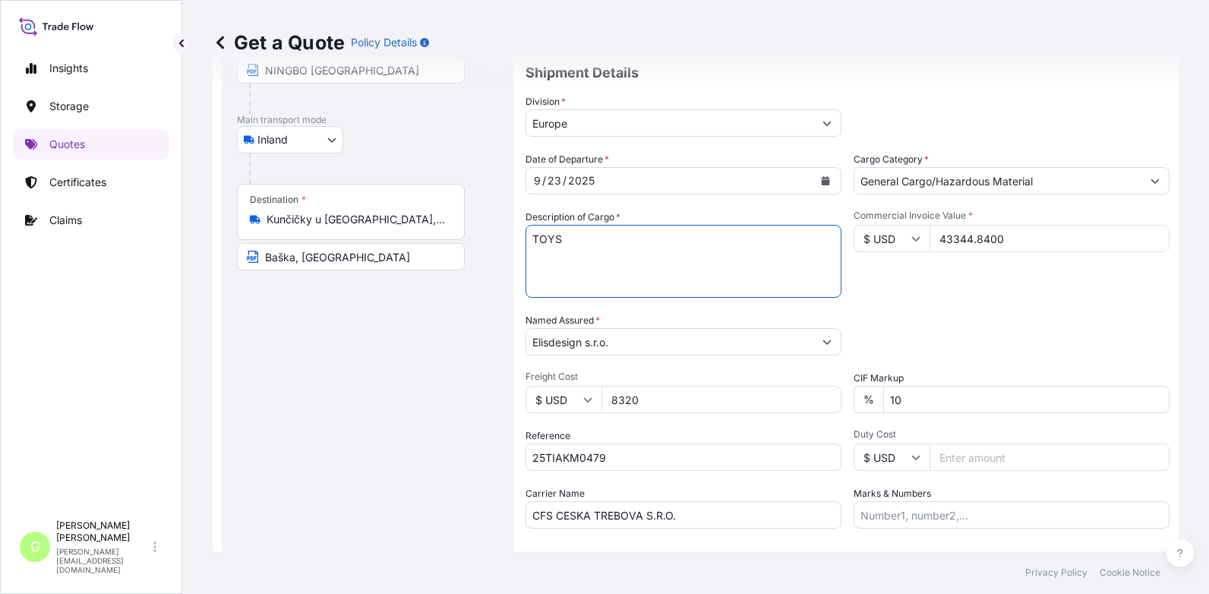
click at [541, 251] on textarea "TOYS" at bounding box center [683, 261] width 316 height 73
paste textarea "Activity Railway table"
click at [663, 250] on textarea "TOYS Activity Railway table," at bounding box center [683, 261] width 316 height 73
paste textarea "MUSIC INSTRUMENT SET"
click at [781, 255] on textarea "TOYS Activity Railway table, MUSIC INSTRUMENT SET," at bounding box center [683, 261] width 316 height 73
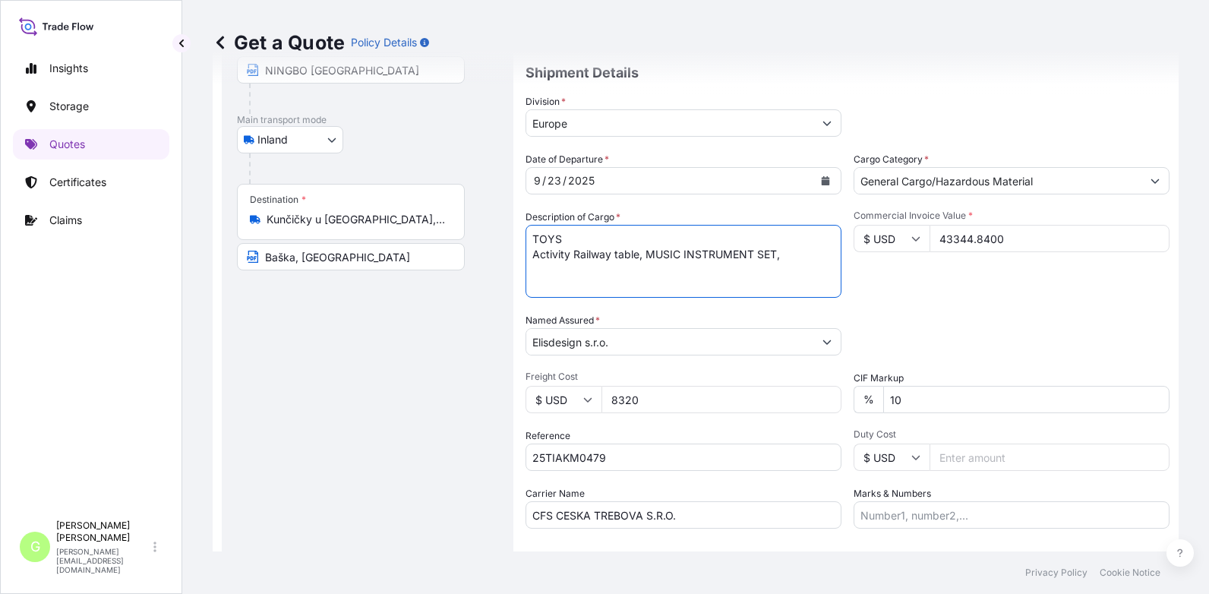
paste textarea "Multi-layer puzzle farm"
click at [626, 270] on textarea "TOYS Activity Railway table, MUSIC INSTRUMENT SET, Multi-layer puzzle farm," at bounding box center [683, 261] width 316 height 73
paste textarea "Carrots Match Game"
click at [749, 267] on textarea "TOYS Activity Railway table, MUSIC INSTRUMENT SET, Multi-layer puzzle farm, Car…" at bounding box center [683, 261] width 316 height 73
paste textarea "children's growing table and 2 chairs rabbit"
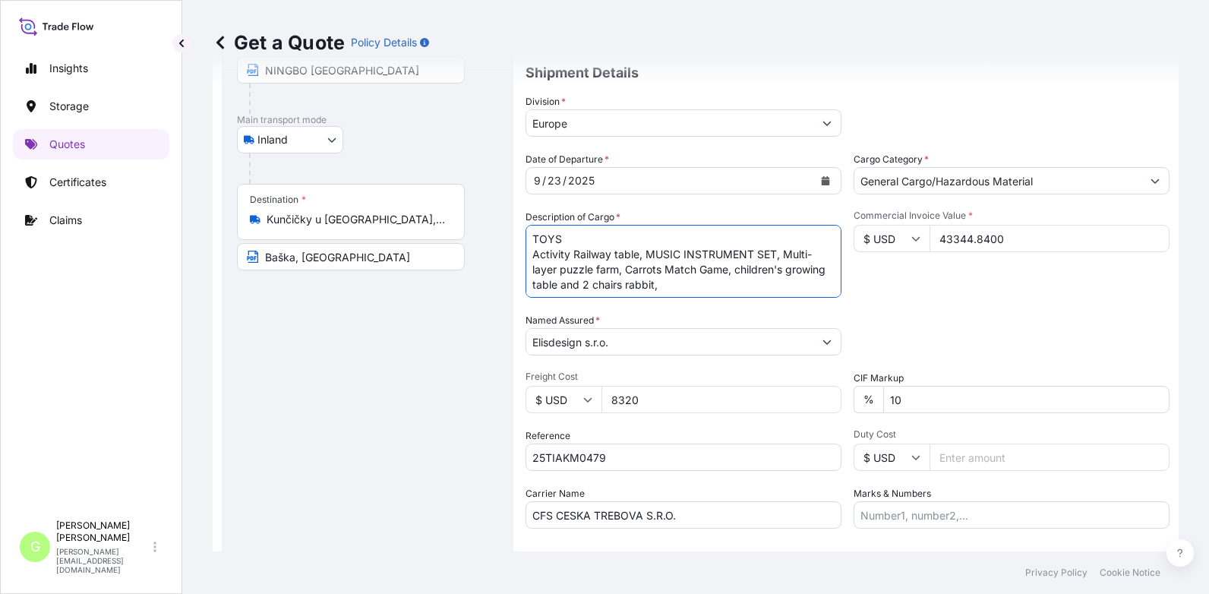
click at [715, 282] on textarea "TOYS Activity Railway table, MUSIC INSTRUMENT SET, Multi-layer puzzle farm, Car…" at bounding box center [683, 261] width 316 height 73
paste textarea "Foldable Learning tower with easel"
click at [624, 290] on textarea "TOYS Activity Railway table, MUSIC INSTRUMENT SET, Multi-layer puzzle farm, Car…" at bounding box center [683, 261] width 316 height 73
paste textarea "Triangle Pikler+Delux board, Pastel Color"
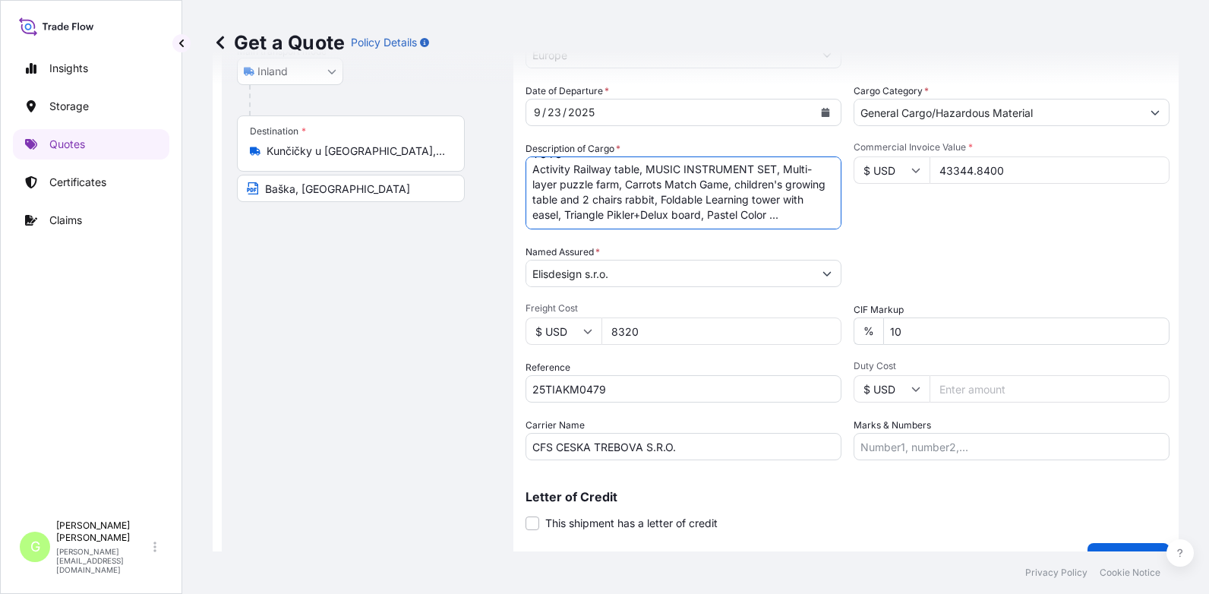
scroll to position [251, 0]
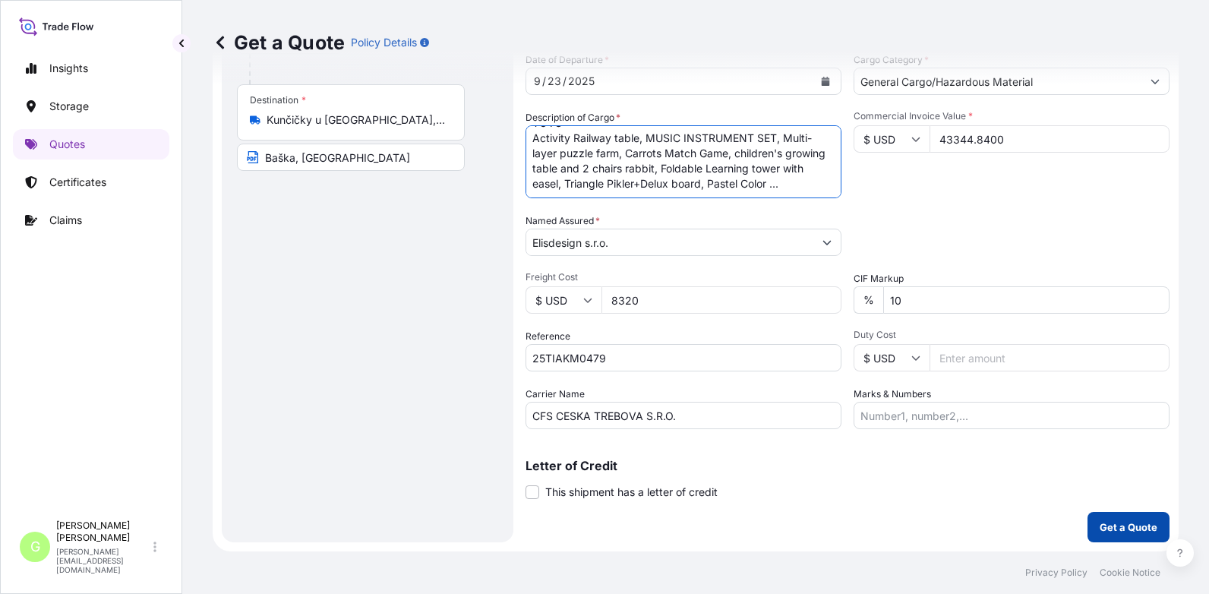
type textarea "TOYS Activity Railway table, MUSIC INSTRUMENT SET, Multi-layer puzzle farm, Car…"
click at [1126, 525] on p "Get a Quote" at bounding box center [1129, 526] width 58 height 15
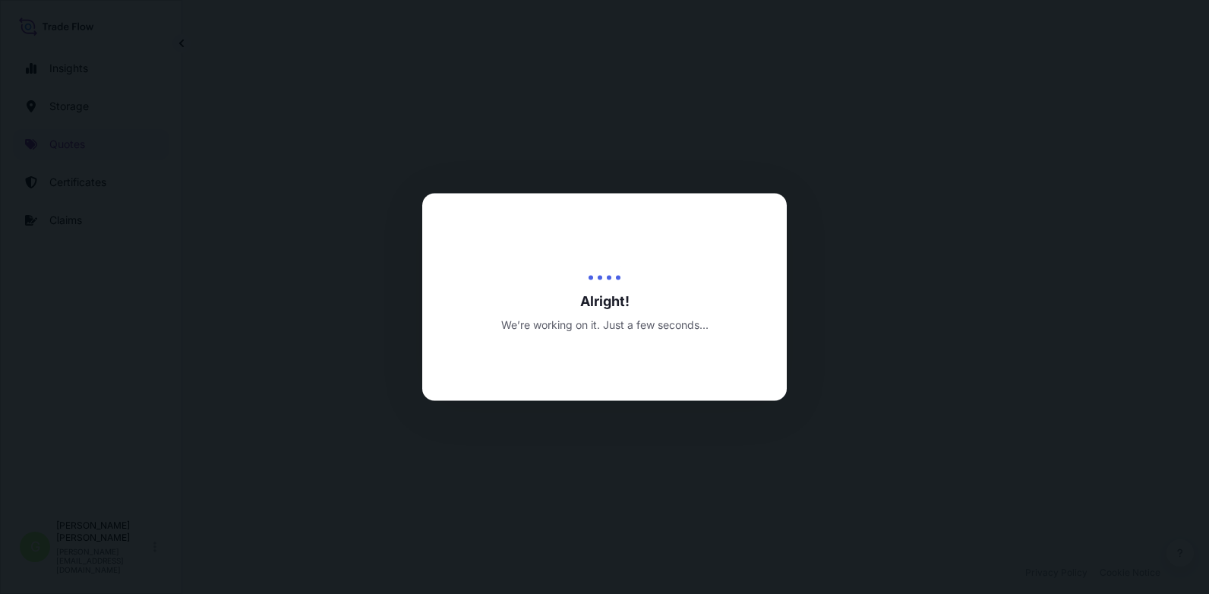
select select "Inland"
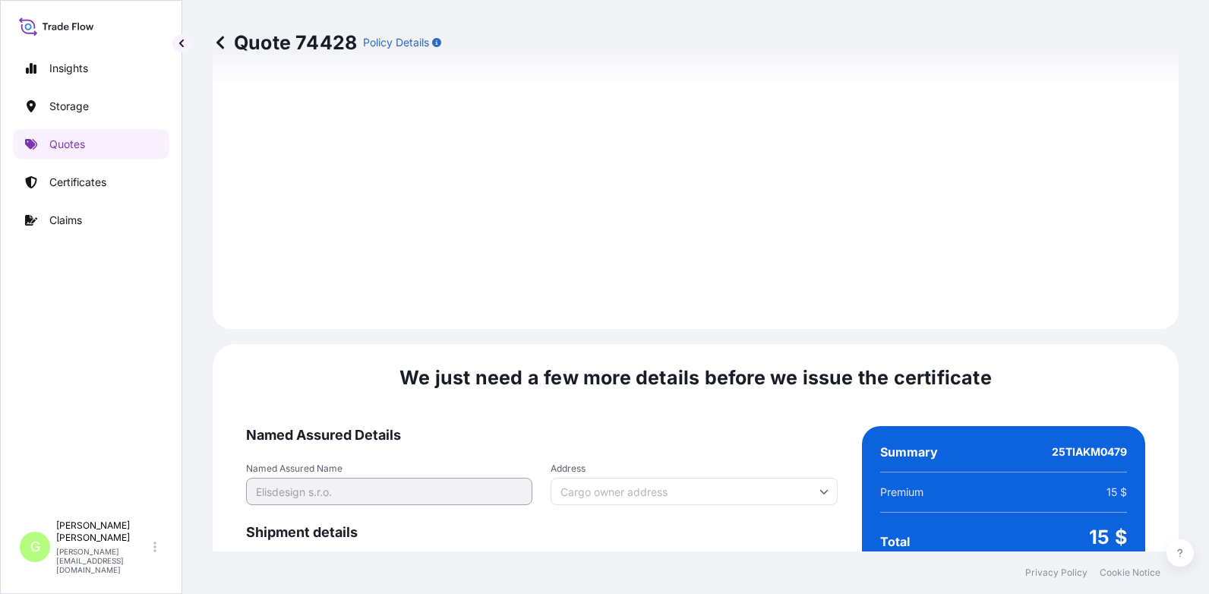
scroll to position [2263, 0]
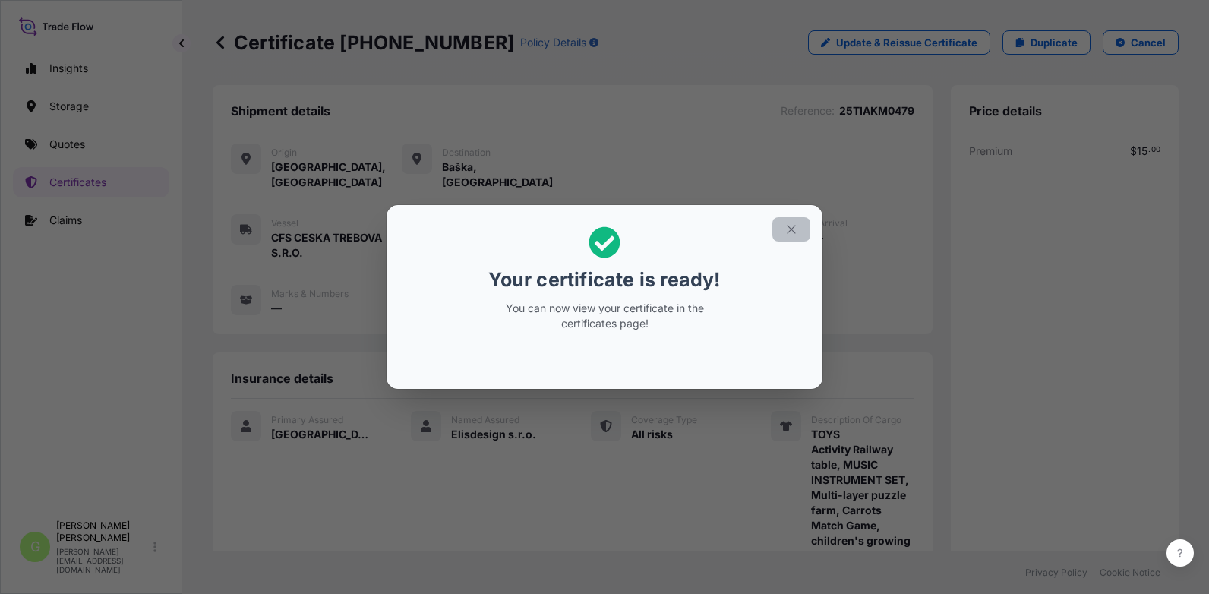
click at [786, 235] on icon "button" at bounding box center [791, 229] width 14 height 14
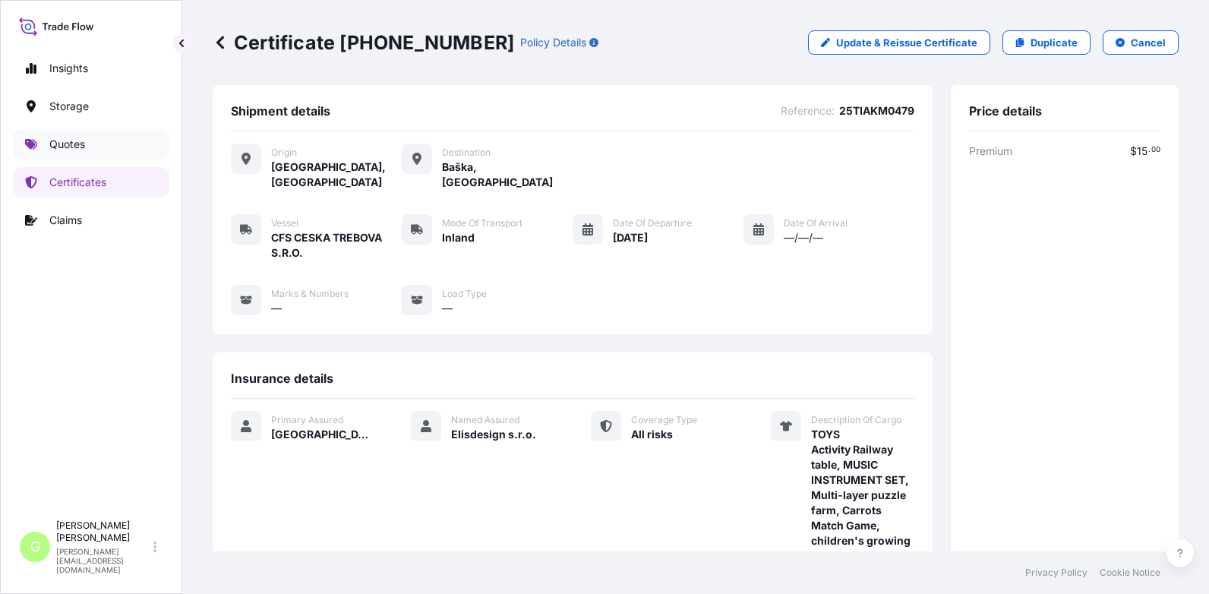
click at [68, 146] on p "Quotes" at bounding box center [67, 144] width 36 height 15
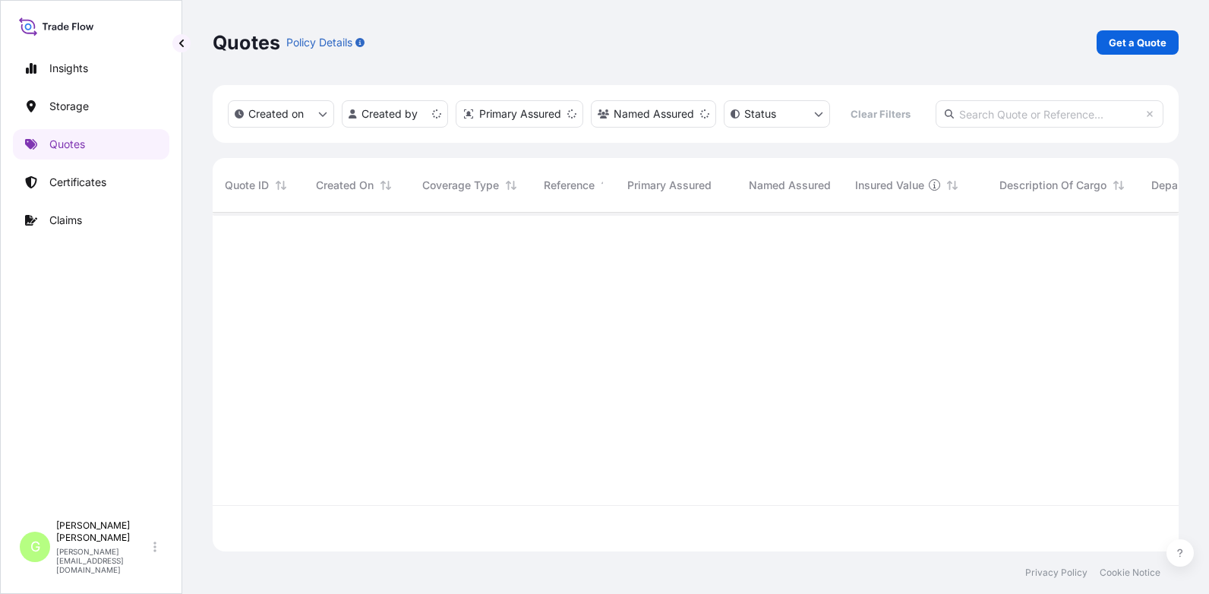
scroll to position [336, 955]
click at [1131, 46] on p "Get a Quote" at bounding box center [1138, 42] width 58 height 15
select select "Water"
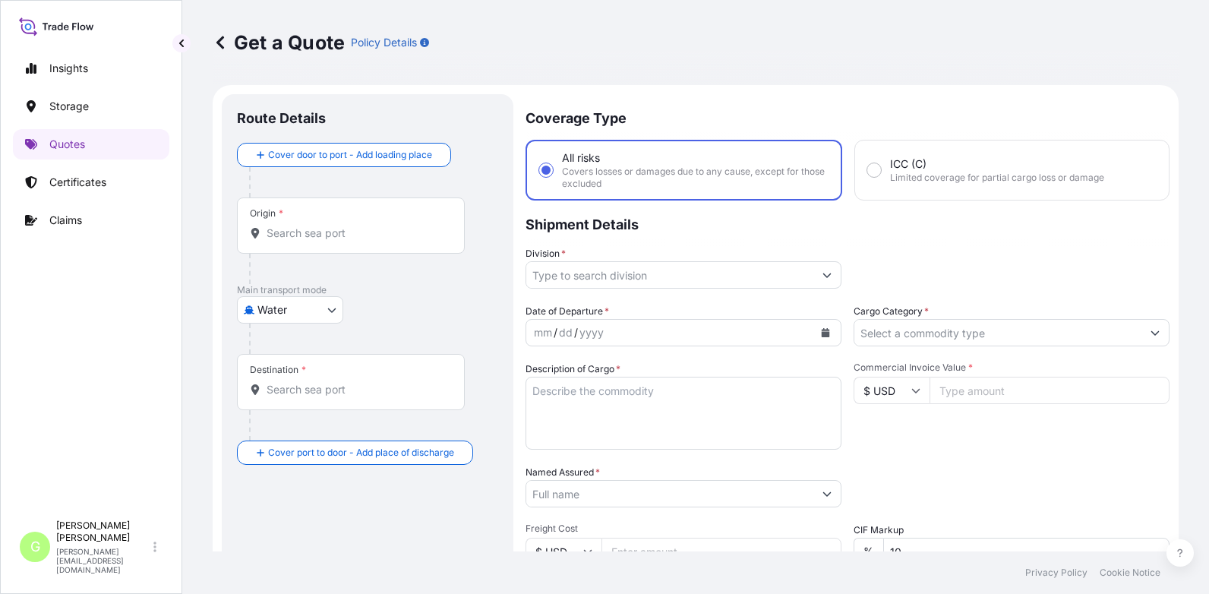
scroll to position [24, 0]
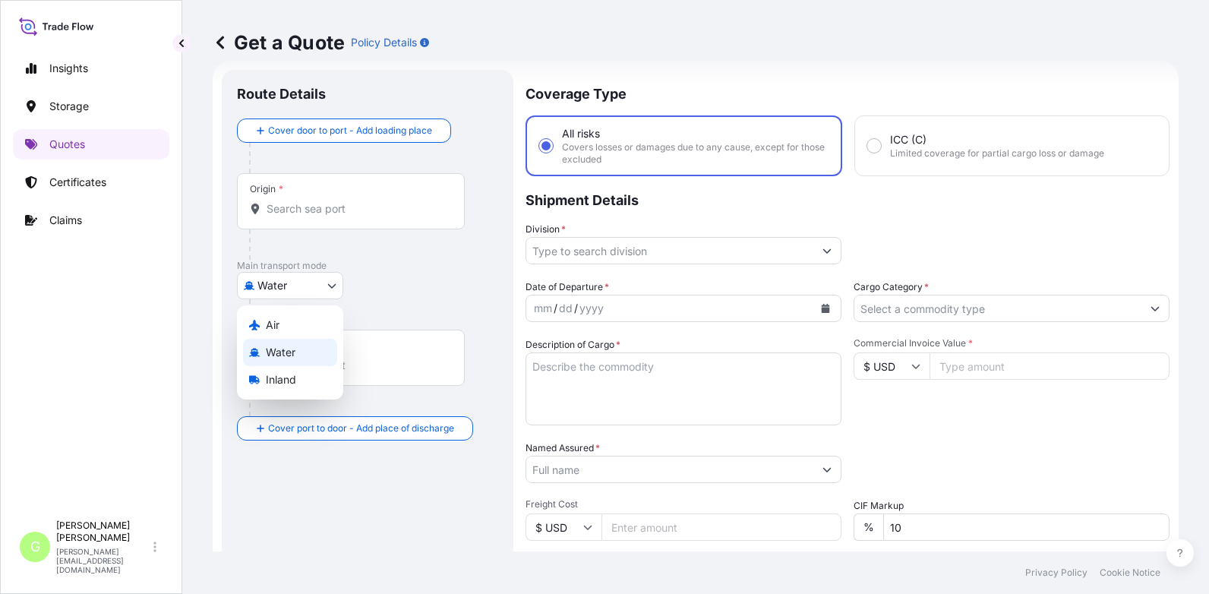
click at [316, 286] on body "Insights Storage Quotes Certificates Claims G [PERSON_NAME] [PERSON_NAME][EMAIL…" at bounding box center [604, 297] width 1209 height 594
click at [286, 380] on span "Inland" at bounding box center [281, 379] width 30 height 15
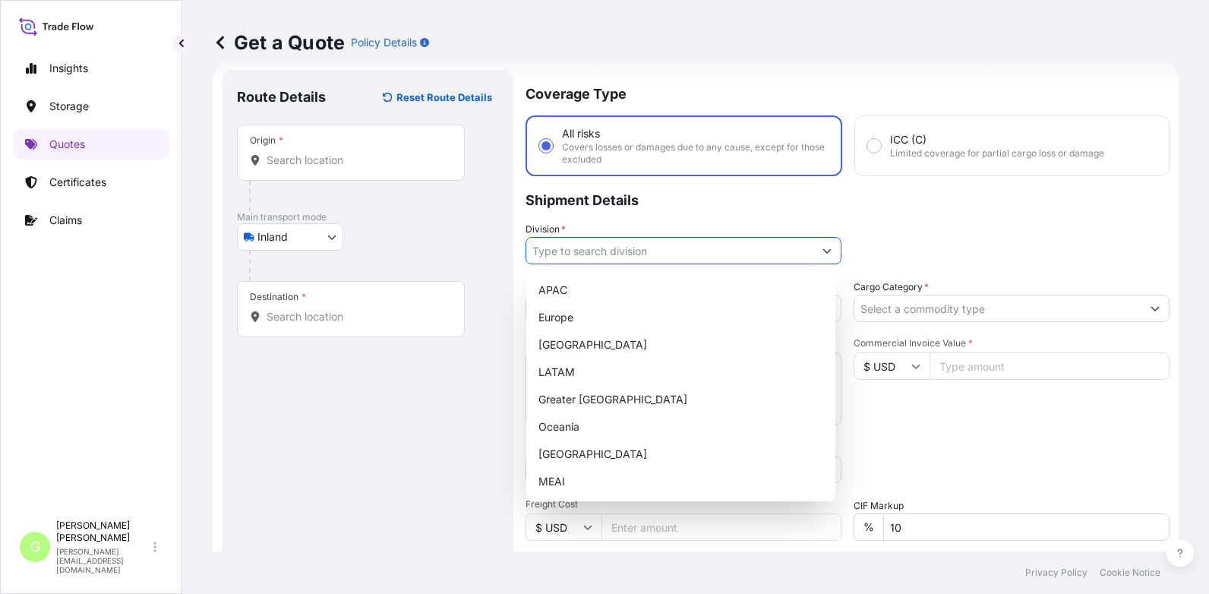
click at [566, 248] on input "Division *" at bounding box center [669, 250] width 287 height 27
click at [557, 320] on div "Europe" at bounding box center [680, 317] width 297 height 27
type input "Europe"
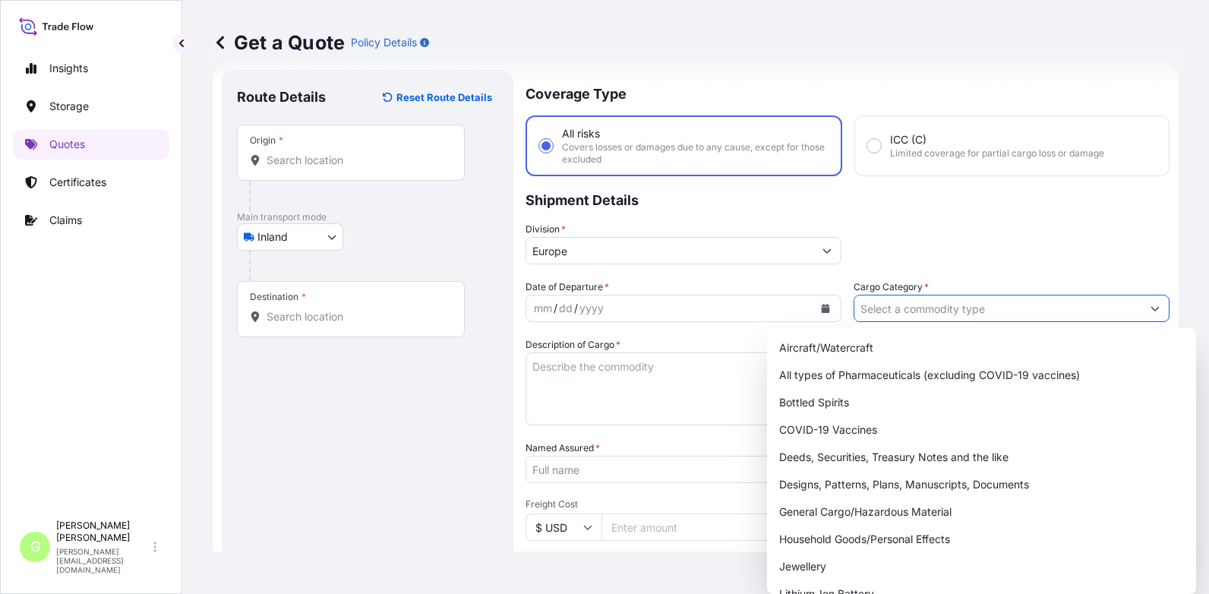
click at [878, 308] on input "Cargo Category *" at bounding box center [997, 308] width 287 height 27
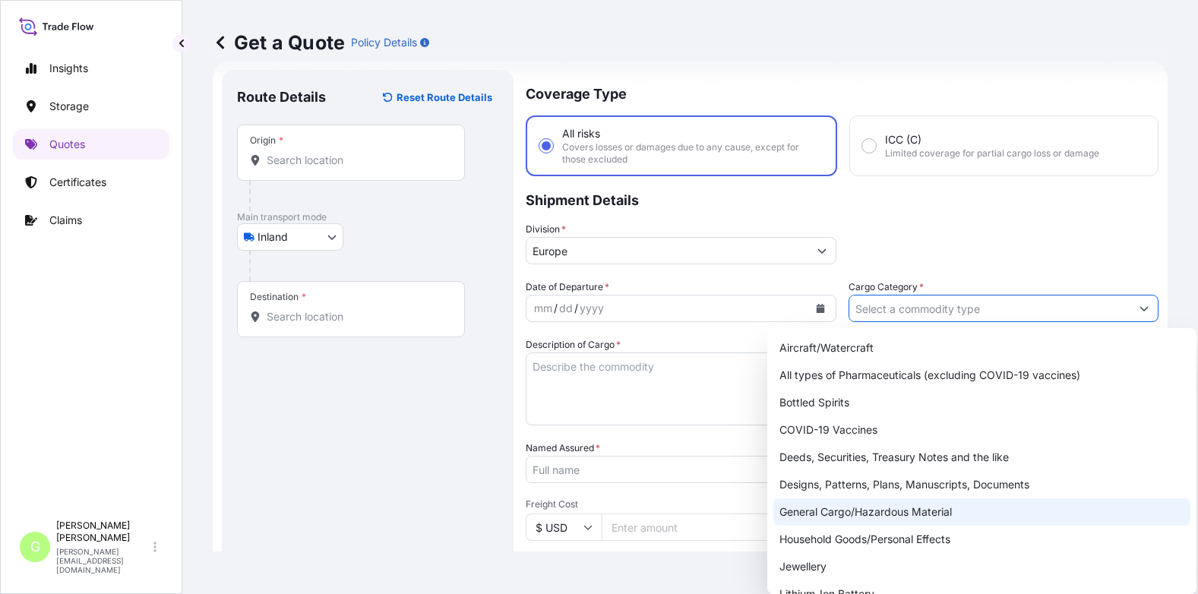
click at [802, 507] on div "General Cargo/Hazardous Material" at bounding box center [981, 511] width 417 height 27
type input "General Cargo/Hazardous Material"
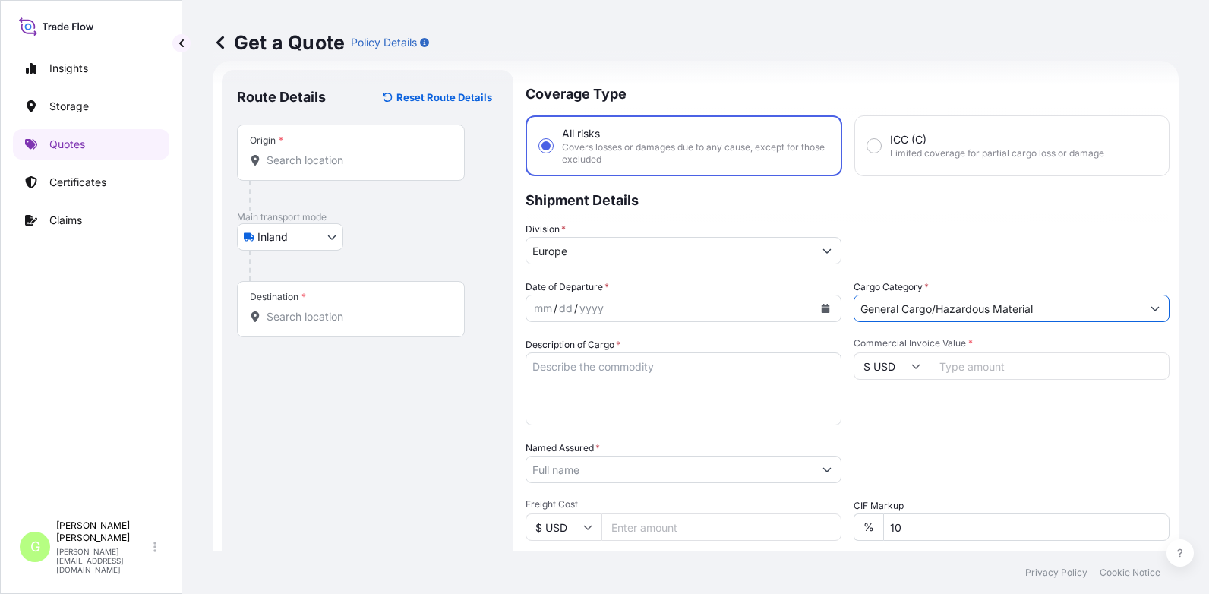
click at [563, 469] on input "Named Assured *" at bounding box center [669, 469] width 287 height 27
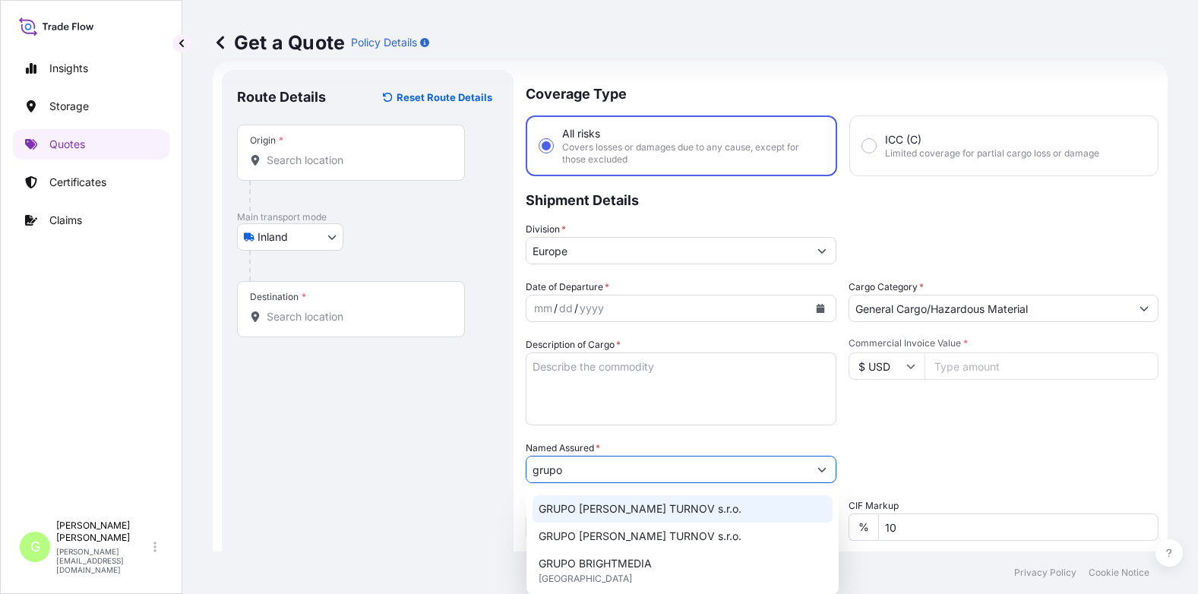
click at [609, 505] on span "GRUPO [PERSON_NAME] TURNOV s.r.o." at bounding box center [639, 508] width 203 height 15
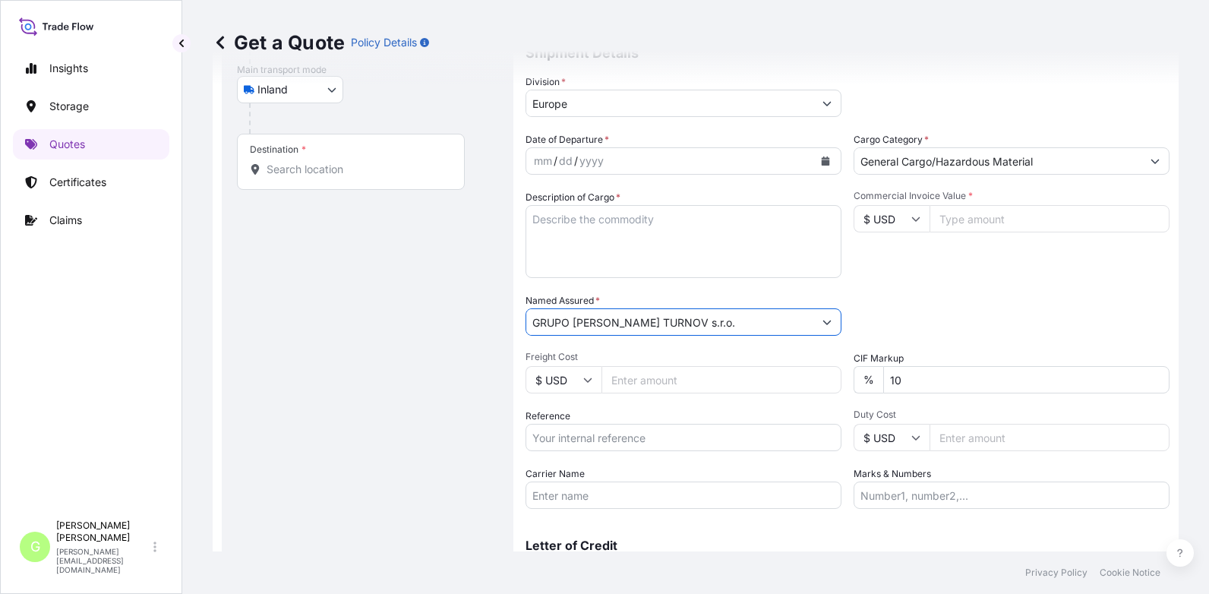
scroll to position [251, 0]
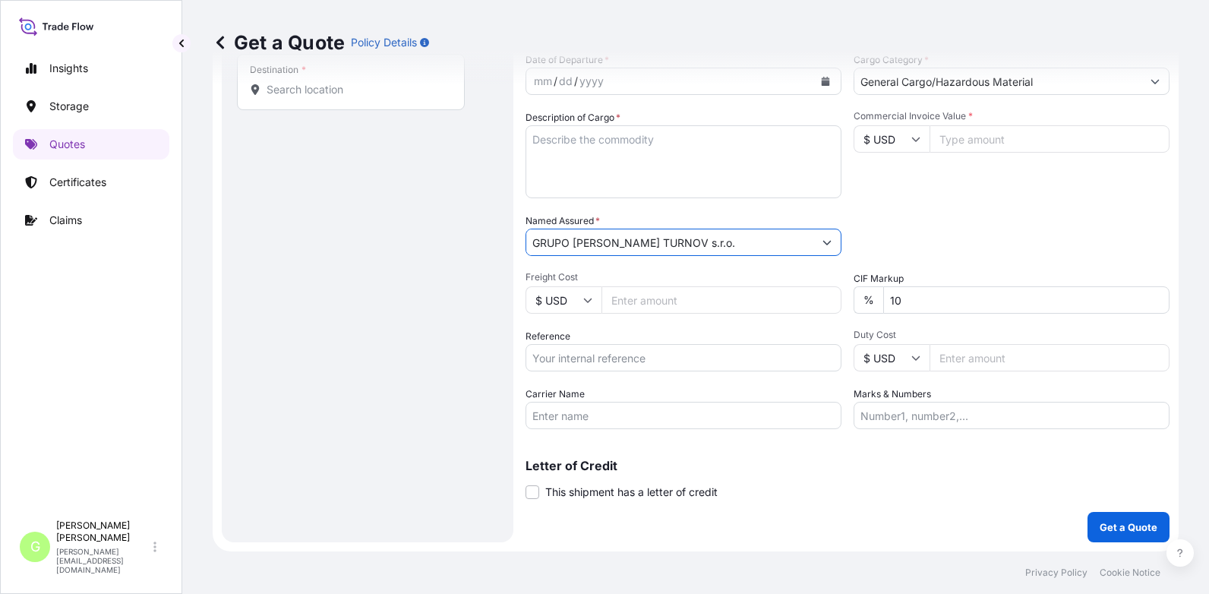
type input "GRUPO [PERSON_NAME] TURNOV s.r.o."
click at [564, 362] on input "Reference" at bounding box center [683, 357] width 316 height 27
paste input "25TIAKM0461"
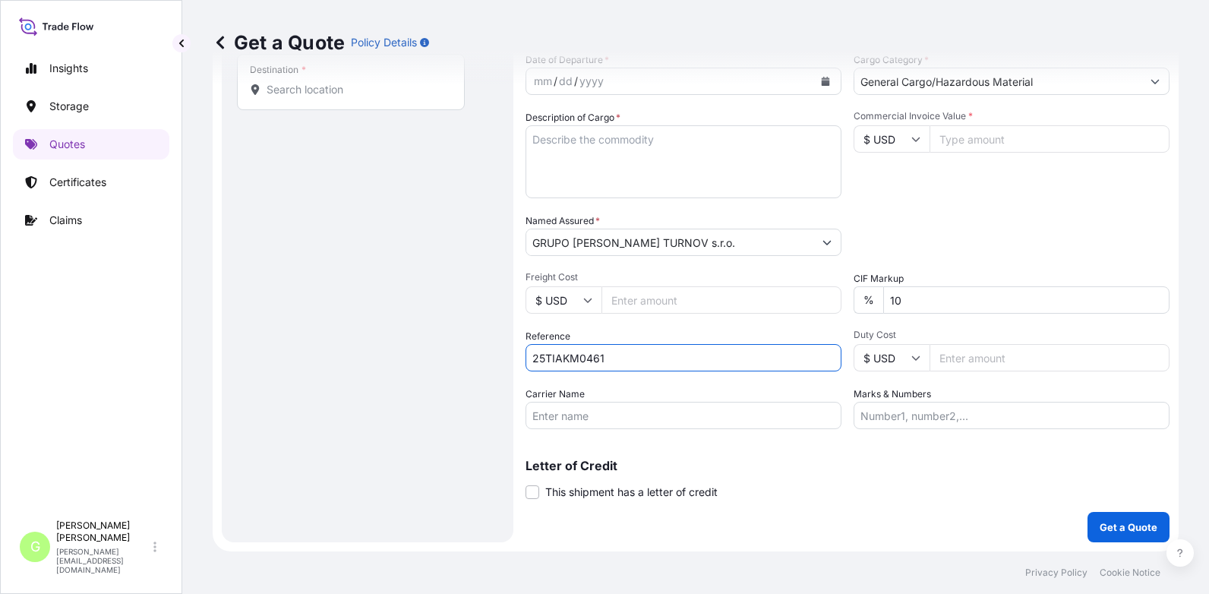
type input "25TIAKM0461"
click at [970, 138] on input "Commercial Invoice Value *" at bounding box center [1049, 138] width 240 height 27
paste input "10419.1900"
type input "10419.1900"
click at [655, 298] on input "Freight Cost" at bounding box center [721, 299] width 240 height 27
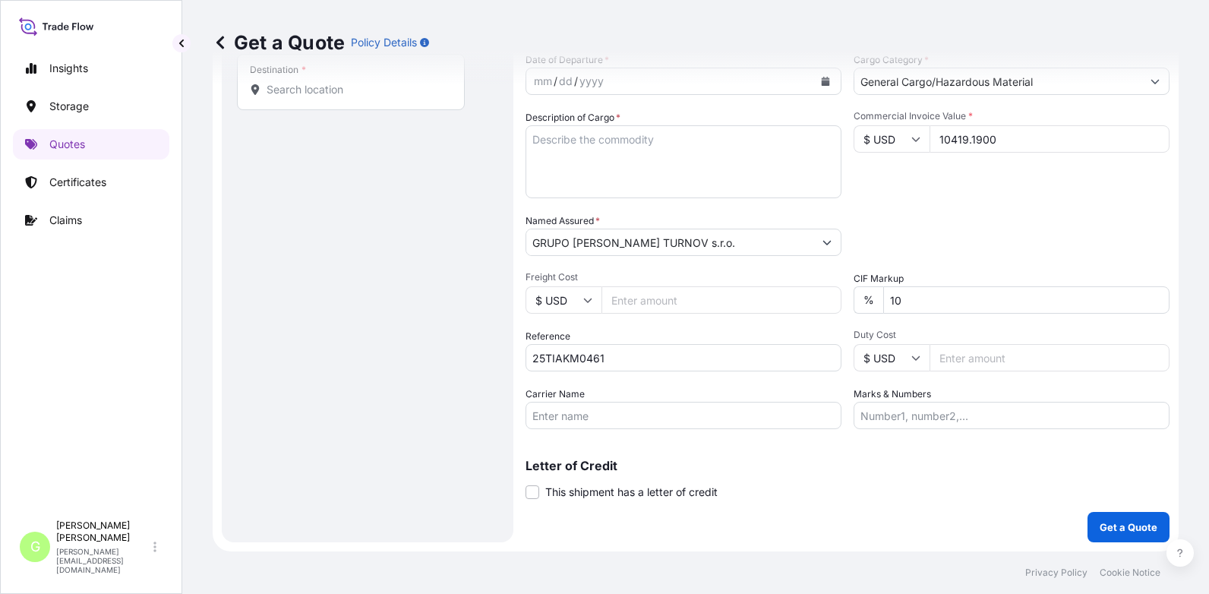
paste input "1770"
type input "1770"
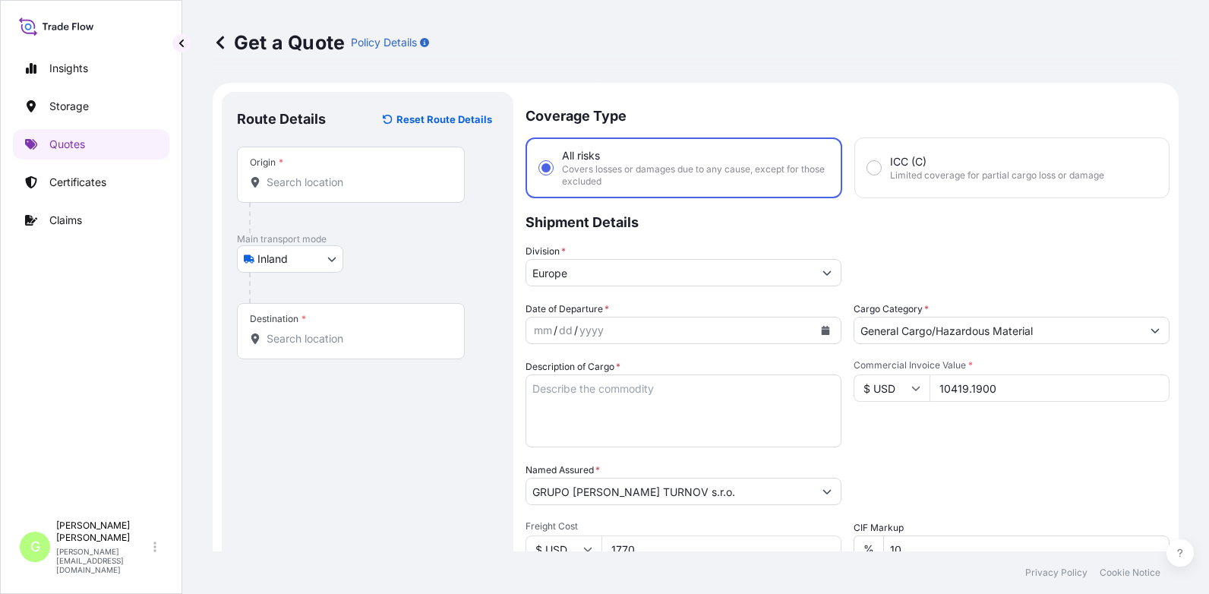
scroll to position [0, 0]
click at [305, 195] on div "Origin *" at bounding box center [351, 177] width 228 height 56
click at [305, 192] on input "Origin *" at bounding box center [356, 184] width 179 height 15
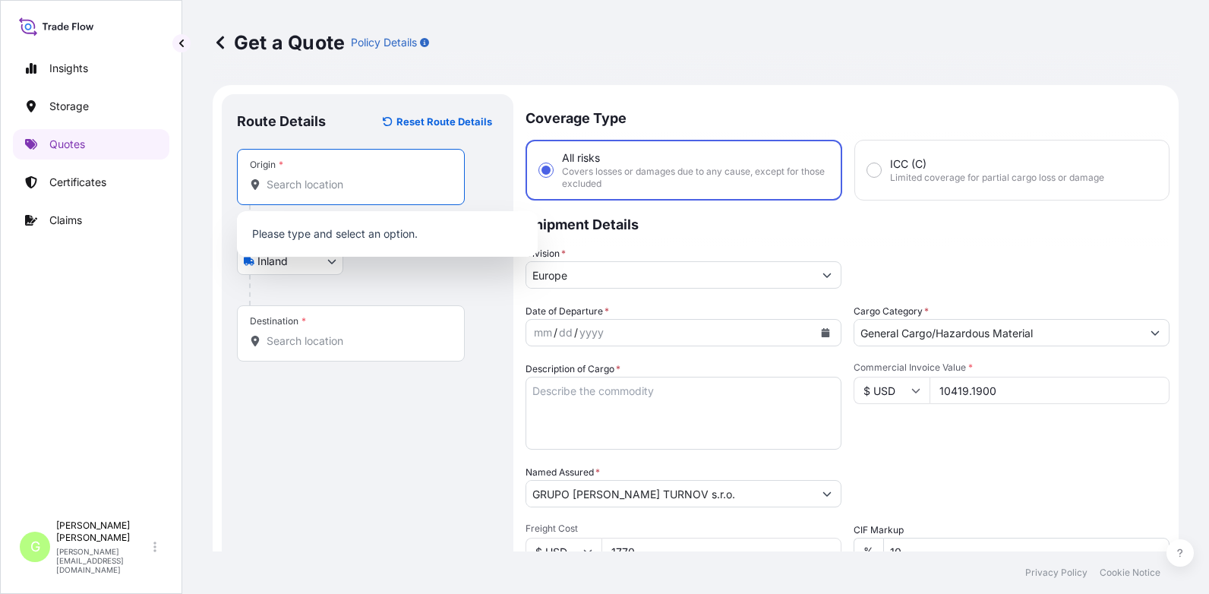
paste input "[GEOGRAPHIC_DATA]"
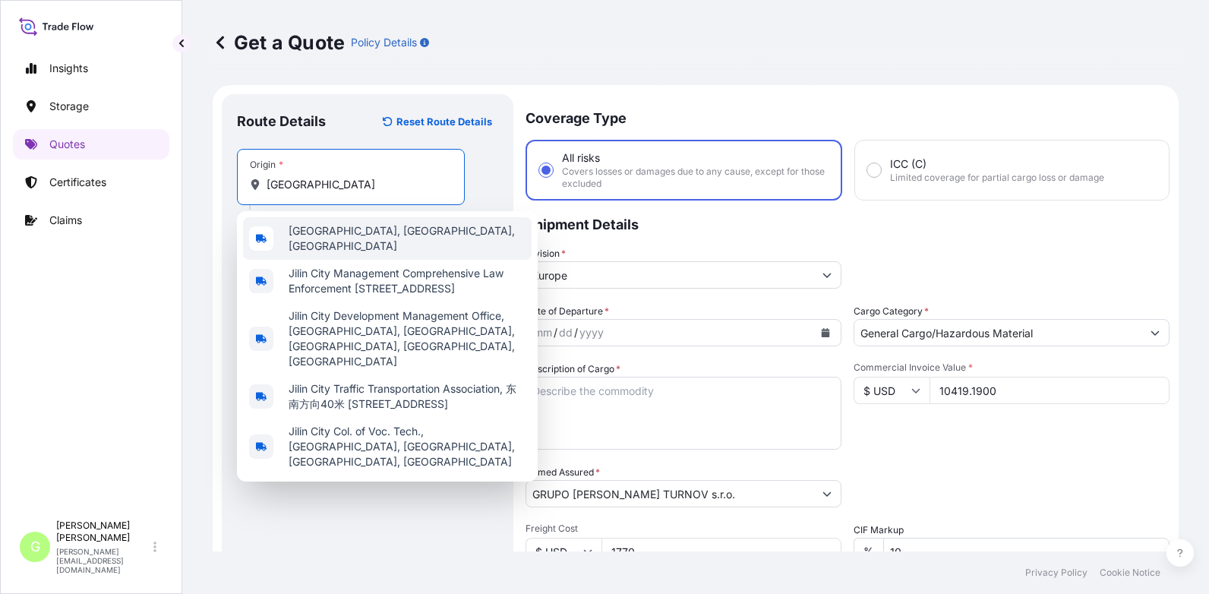
click at [335, 236] on span "[GEOGRAPHIC_DATA], [GEOGRAPHIC_DATA], [GEOGRAPHIC_DATA]" at bounding box center [407, 238] width 237 height 30
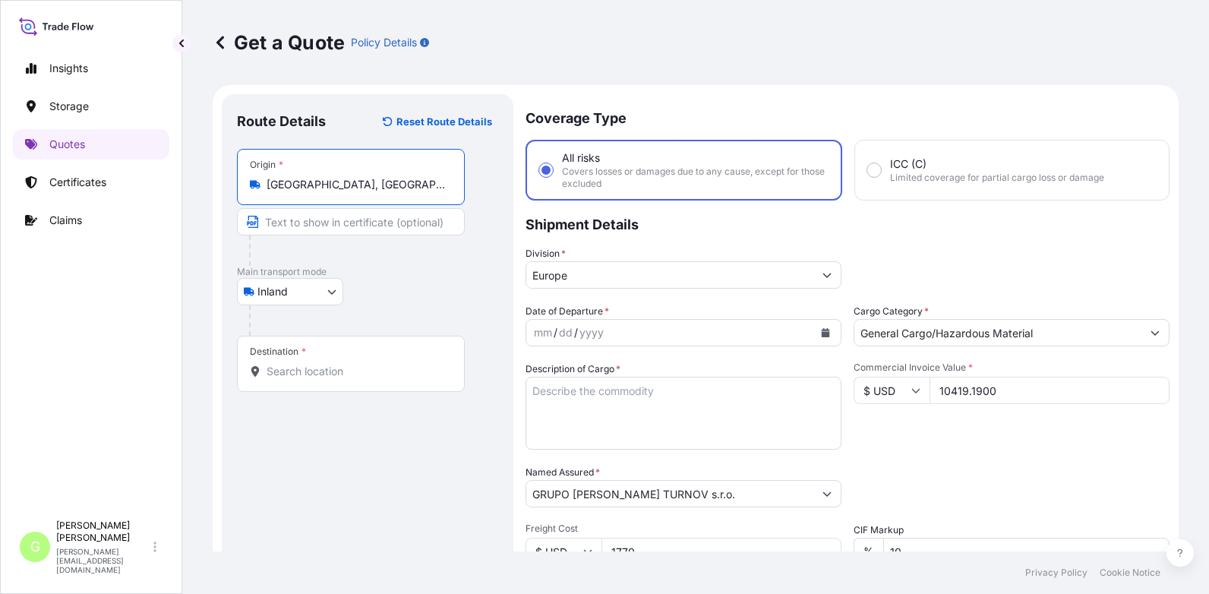
type input "[GEOGRAPHIC_DATA], [GEOGRAPHIC_DATA], [GEOGRAPHIC_DATA]"
click at [333, 221] on input "Text to appear on certificate" at bounding box center [351, 221] width 228 height 27
paste input "[GEOGRAPHIC_DATA]"
type input "Jilin City [GEOGRAPHIC_DATA]"
click at [350, 382] on div "Destination *" at bounding box center [351, 364] width 228 height 56
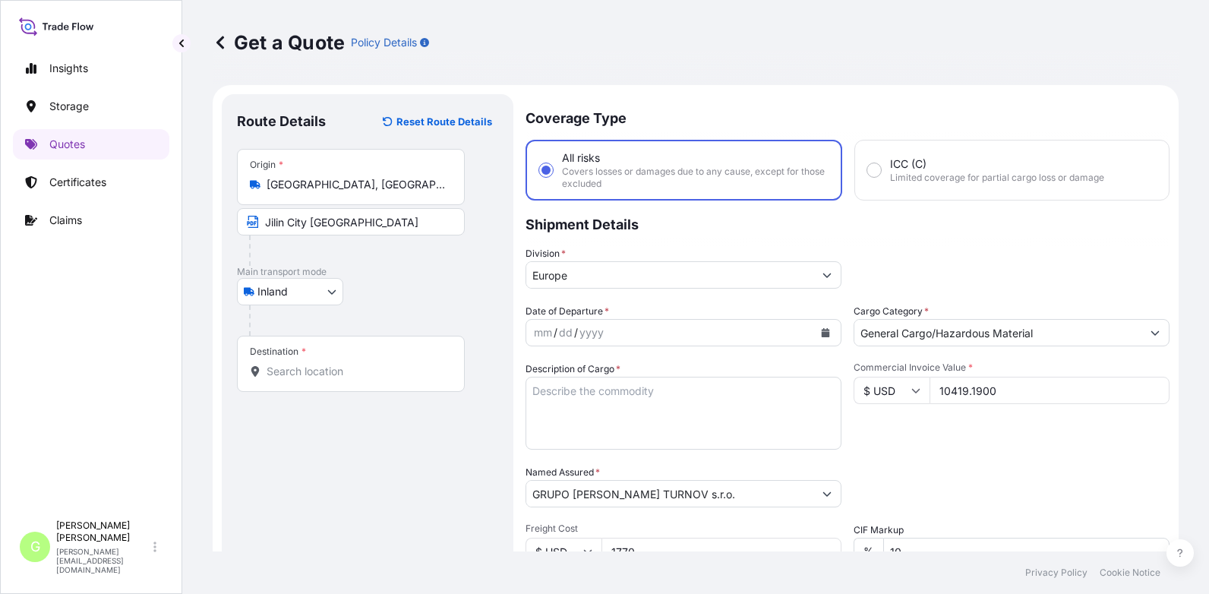
click at [350, 379] on input "Destination *" at bounding box center [356, 371] width 179 height 15
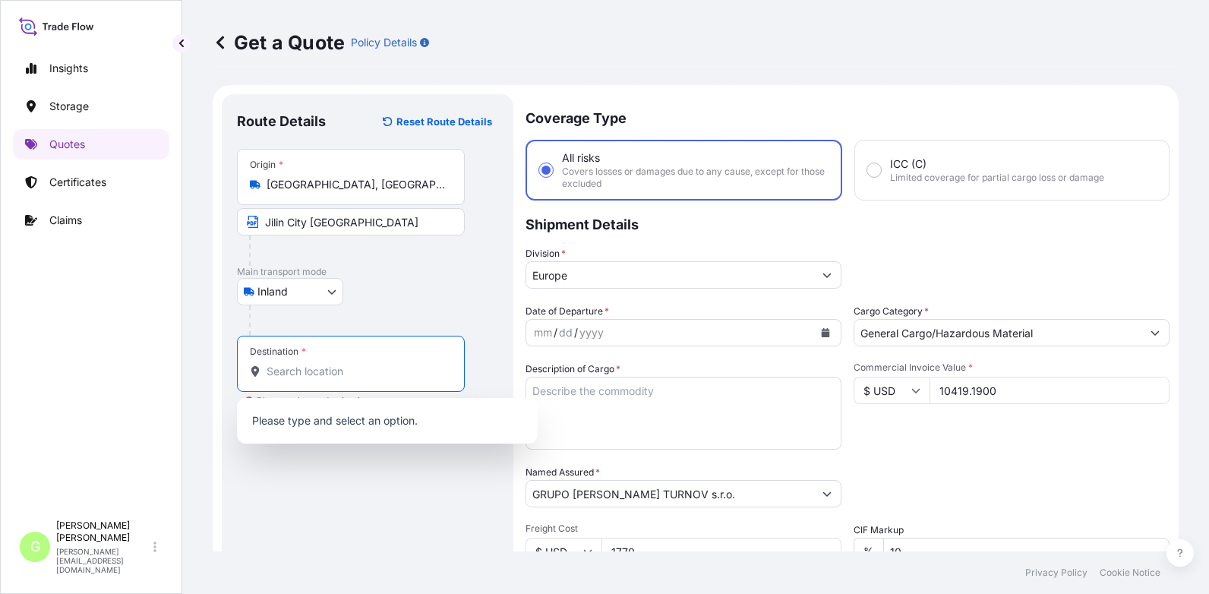
click at [302, 369] on input "Destination * Please select a destination" at bounding box center [356, 371] width 179 height 15
paste input "[GEOGRAPHIC_DATA]"
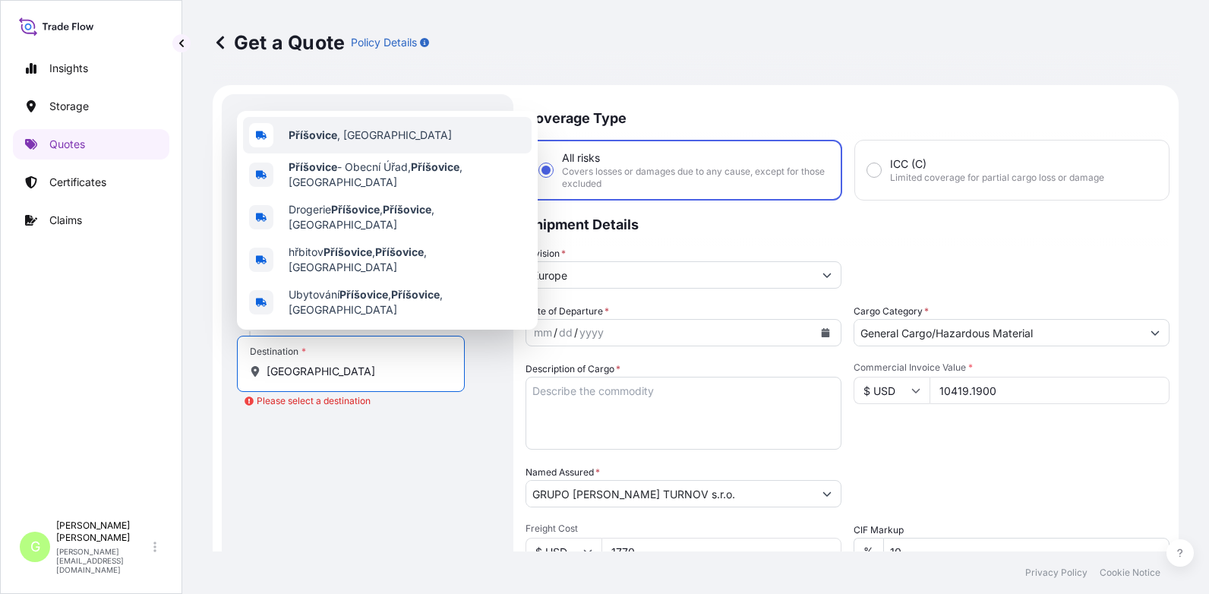
click at [326, 141] on b "Příšovice" at bounding box center [313, 134] width 49 height 13
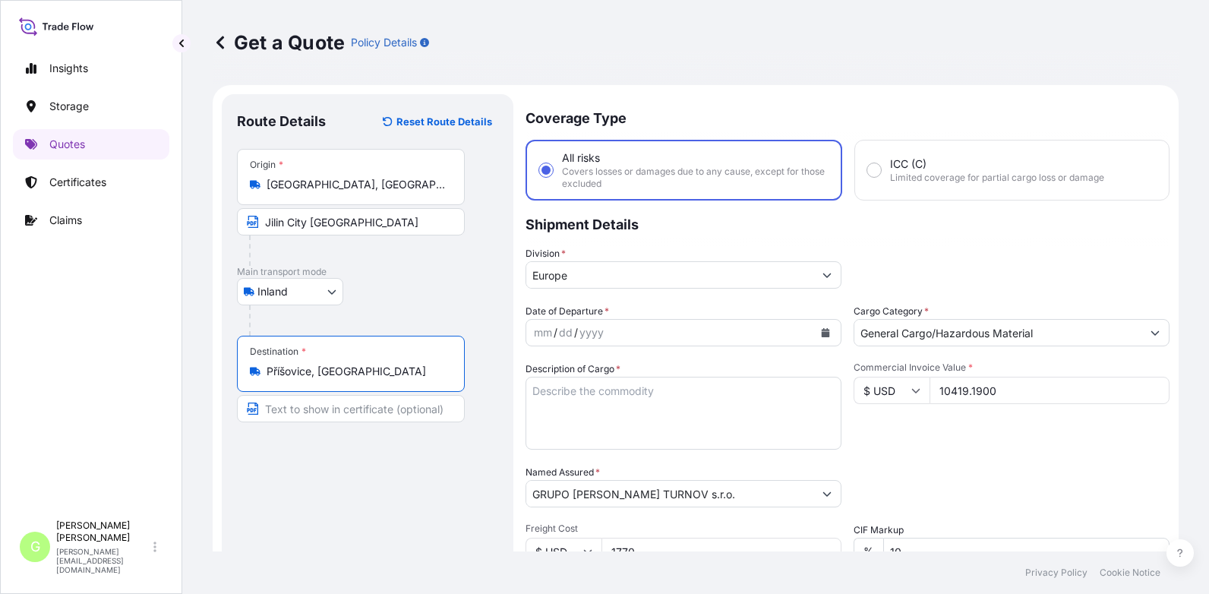
type input "Příšovice, [GEOGRAPHIC_DATA]"
click at [297, 408] on input "Text to appear on certificate" at bounding box center [351, 408] width 228 height 27
paste input "[GEOGRAPHIC_DATA]"
type input "[GEOGRAPHIC_DATA], [GEOGRAPHIC_DATA]"
click at [162, 396] on div "Insights Storage Quotes Certificates Claims" at bounding box center [91, 275] width 156 height 473
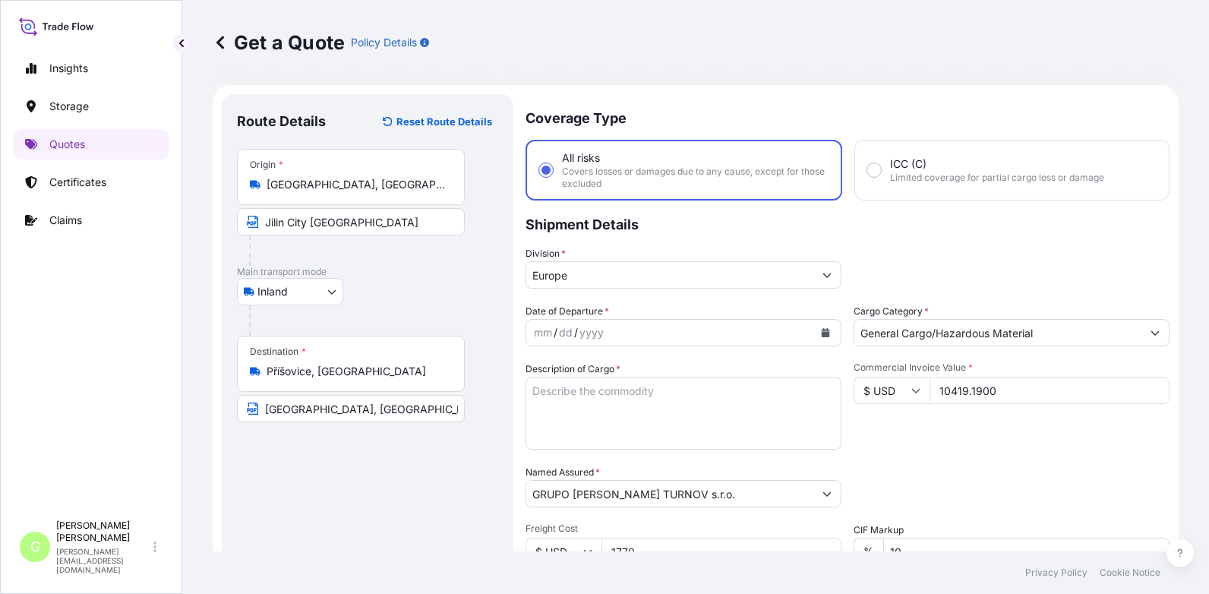
click at [821, 335] on icon "Calendar" at bounding box center [825, 332] width 9 height 9
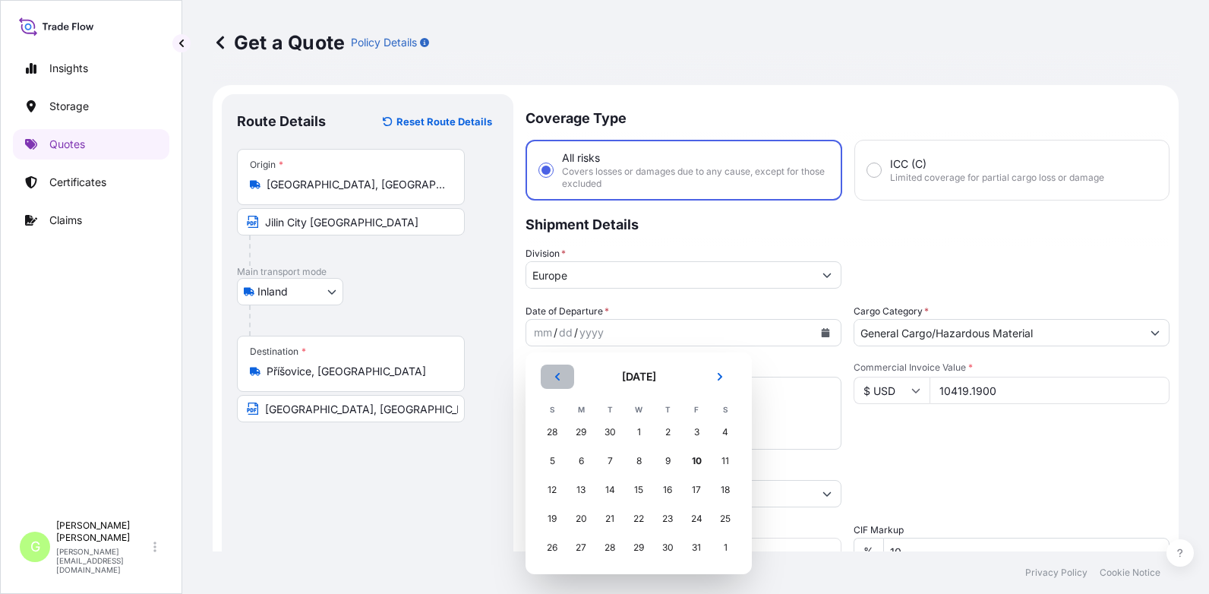
click at [555, 374] on icon "Previous" at bounding box center [557, 376] width 9 height 9
click at [578, 515] on div "22" at bounding box center [580, 518] width 27 height 27
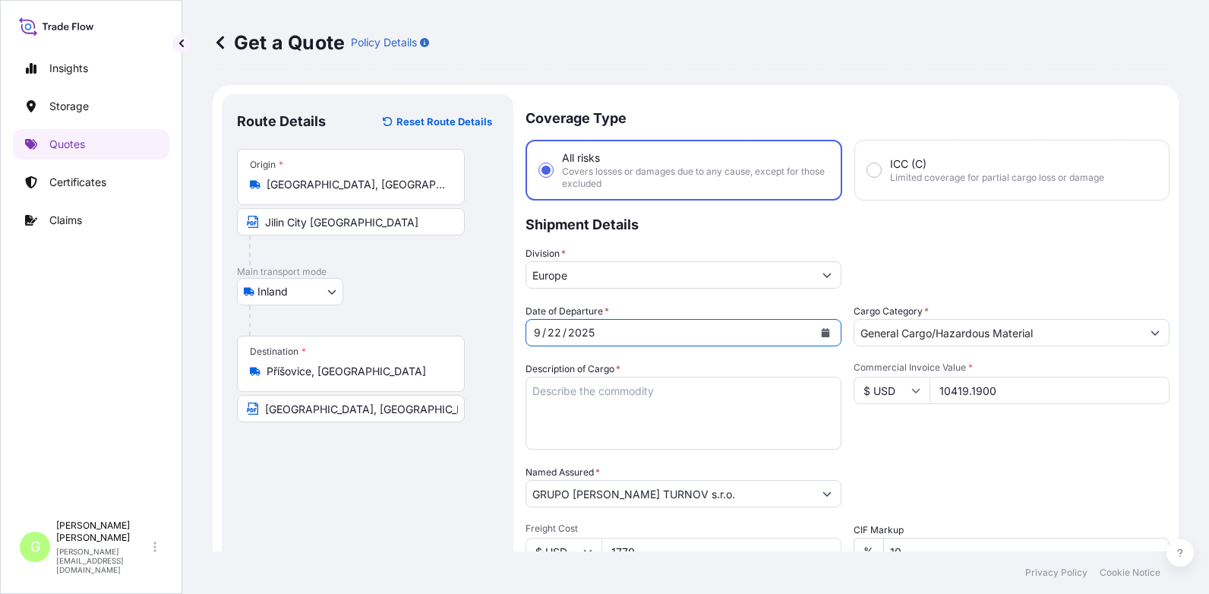
click at [566, 390] on textarea "Description of Cargo *" at bounding box center [683, 413] width 316 height 73
paste textarea "/28'63($.(5"
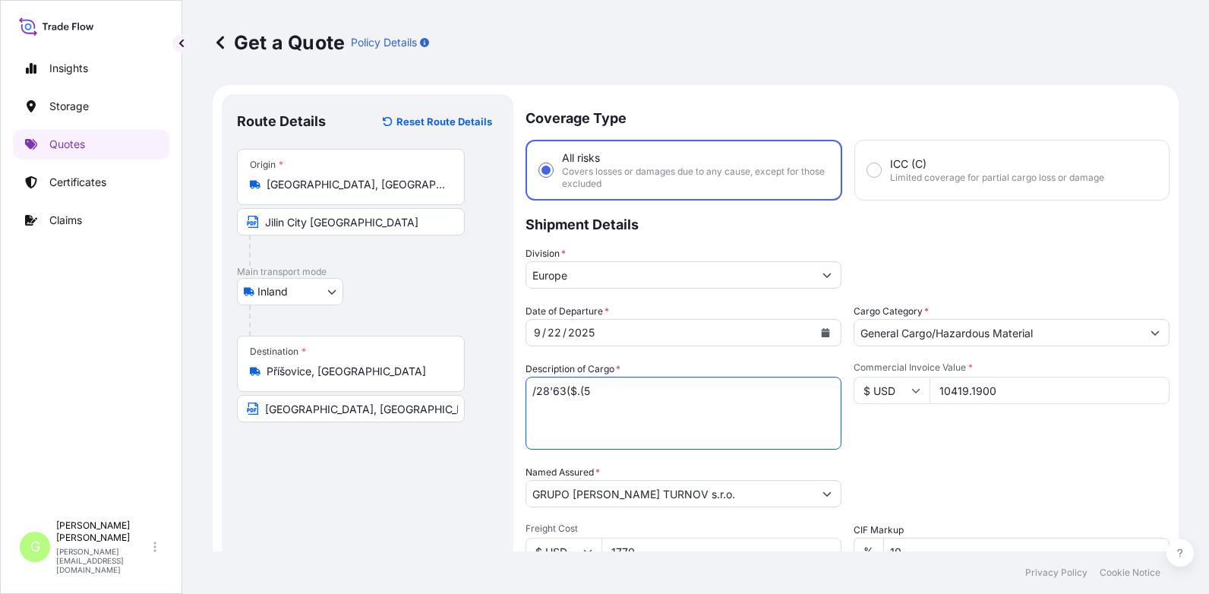
drag, startPoint x: 598, startPoint y: 390, endPoint x: 499, endPoint y: 398, distance: 99.0
click at [499, 398] on form "Route Details Reset Route Details Place of loading Road / Inland Road / Inland …" at bounding box center [696, 444] width 966 height 718
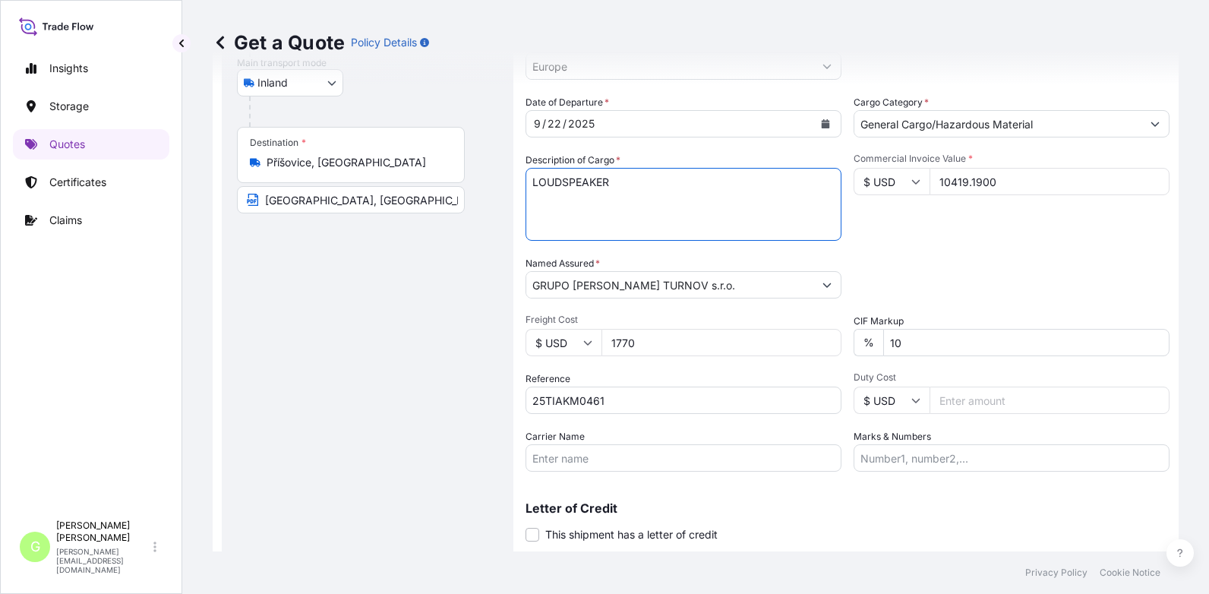
scroll to position [251, 0]
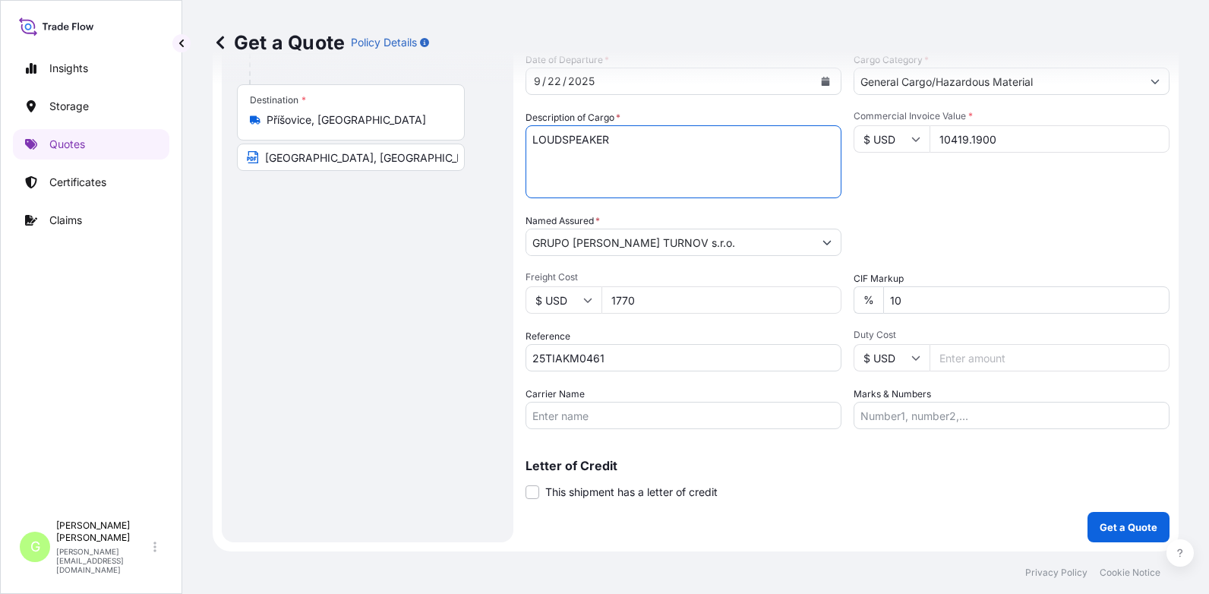
type textarea "LOUDSPEAKER"
click at [172, 366] on div "Insights Storage Quotes Certificates Claims G [PERSON_NAME] [PERSON_NAME][EMAIL…" at bounding box center [91, 297] width 182 height 594
click at [541, 415] on input "Carrier Name" at bounding box center [683, 415] width 316 height 27
type input "Austromar s.r.o."
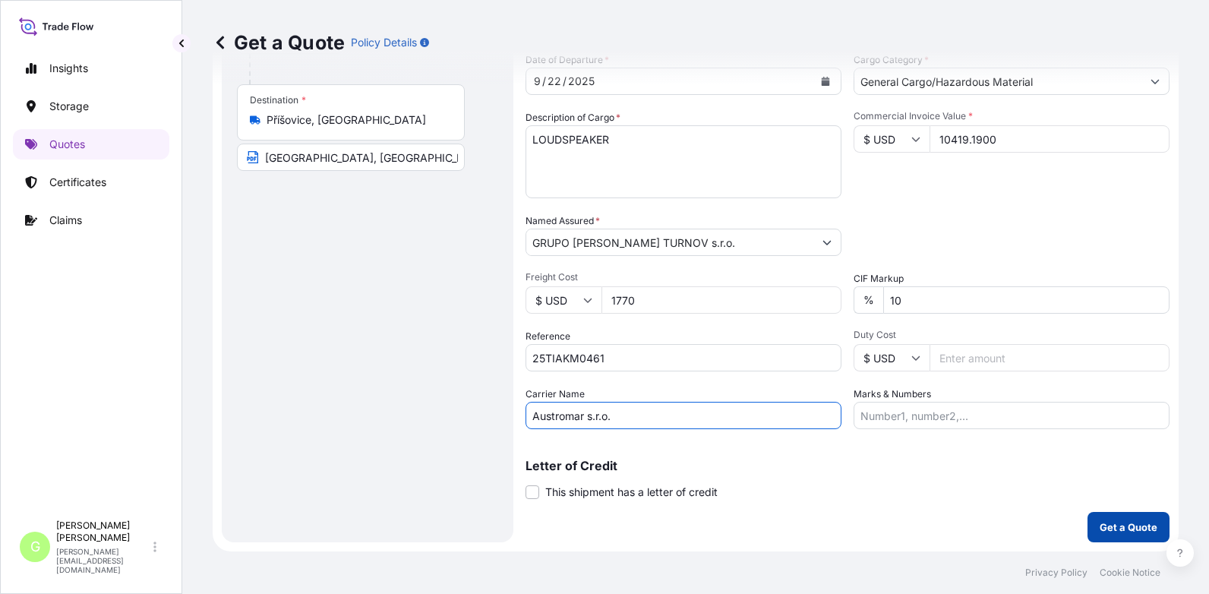
click at [1125, 532] on p "Get a Quote" at bounding box center [1129, 526] width 58 height 15
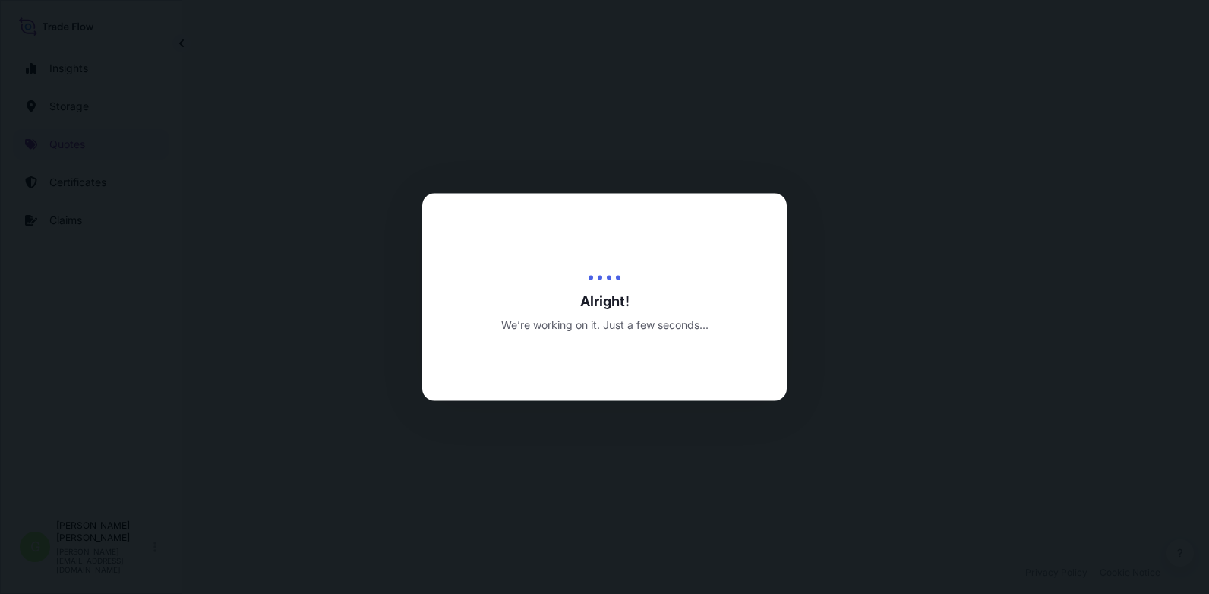
select select "Inland"
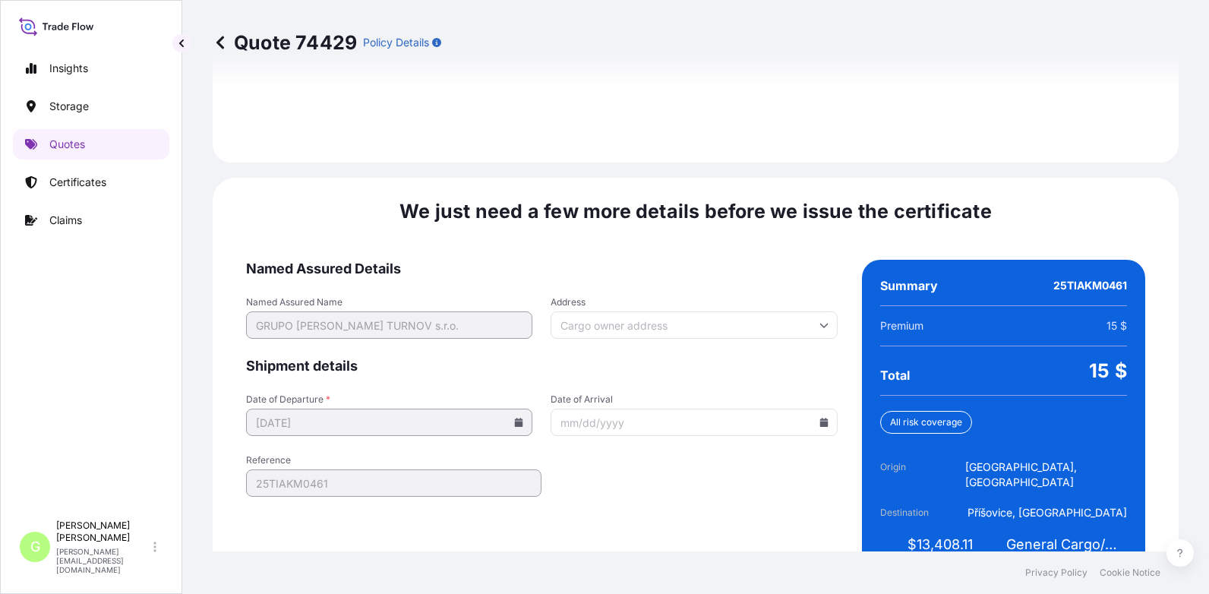
scroll to position [2263, 0]
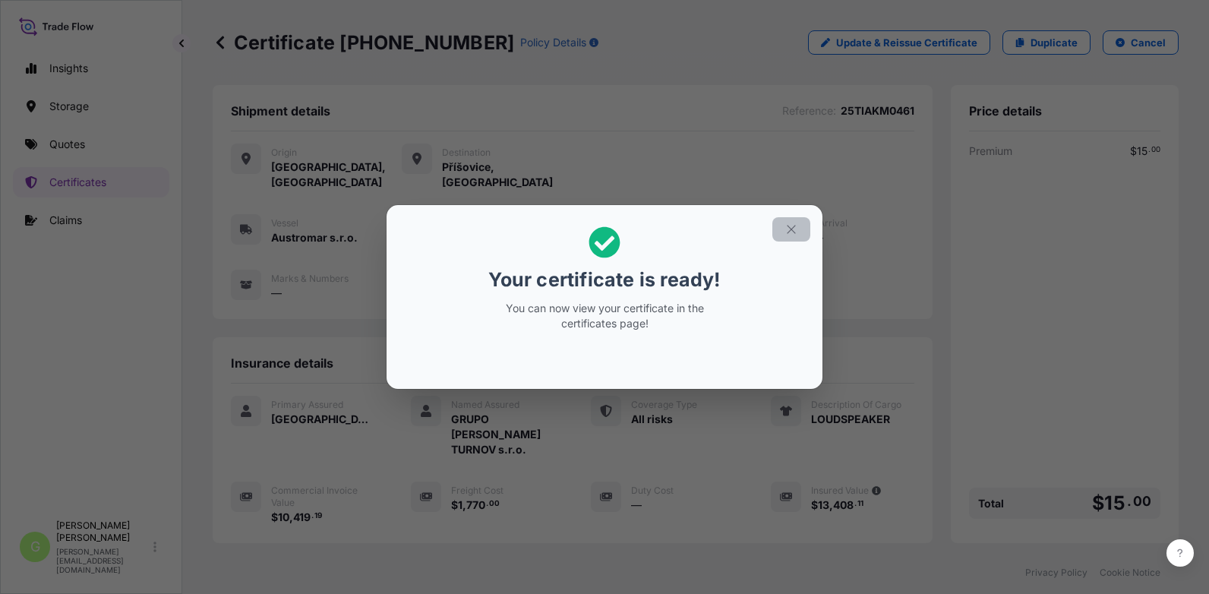
click at [794, 223] on icon "button" at bounding box center [791, 229] width 14 height 14
